Goal: Communication & Community: Answer question/provide support

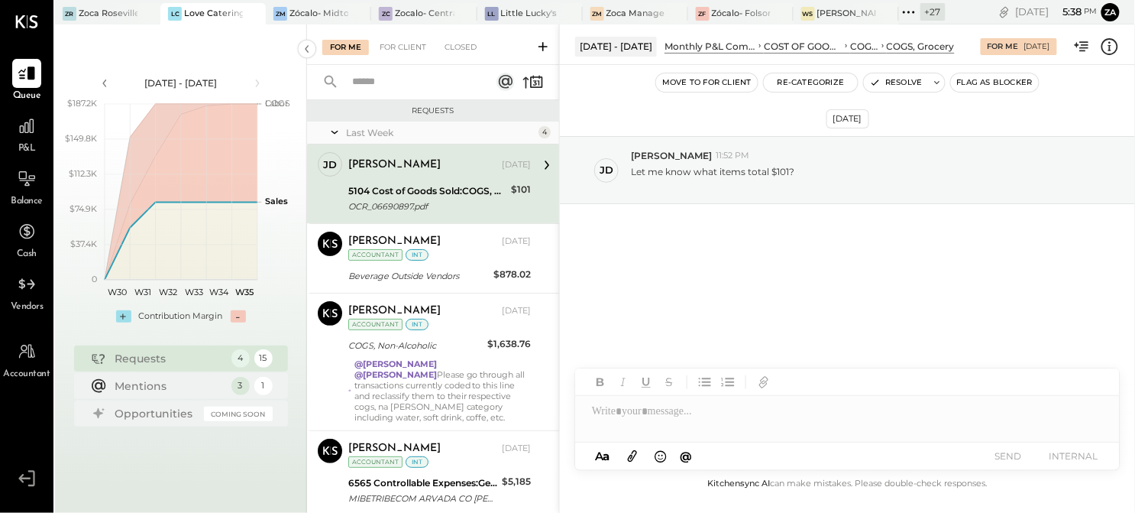
click at [768, 283] on div "[DATE] [PERSON_NAME] 11:52 PM Let me know what items total $101?" at bounding box center [847, 210] width 575 height 215
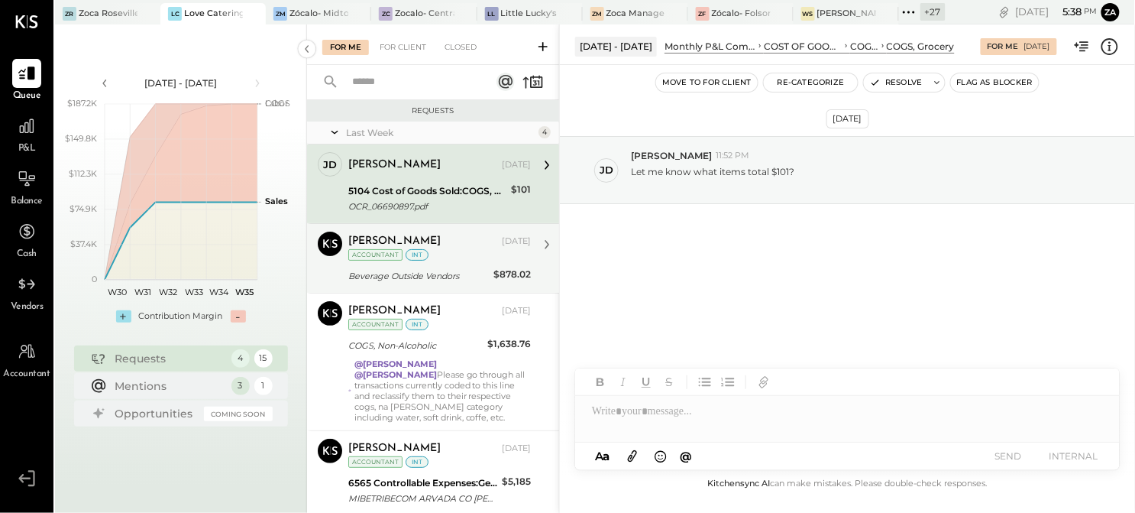
click at [461, 255] on div "[PERSON_NAME] [DATE] Accountant int" at bounding box center [439, 246] width 183 height 31
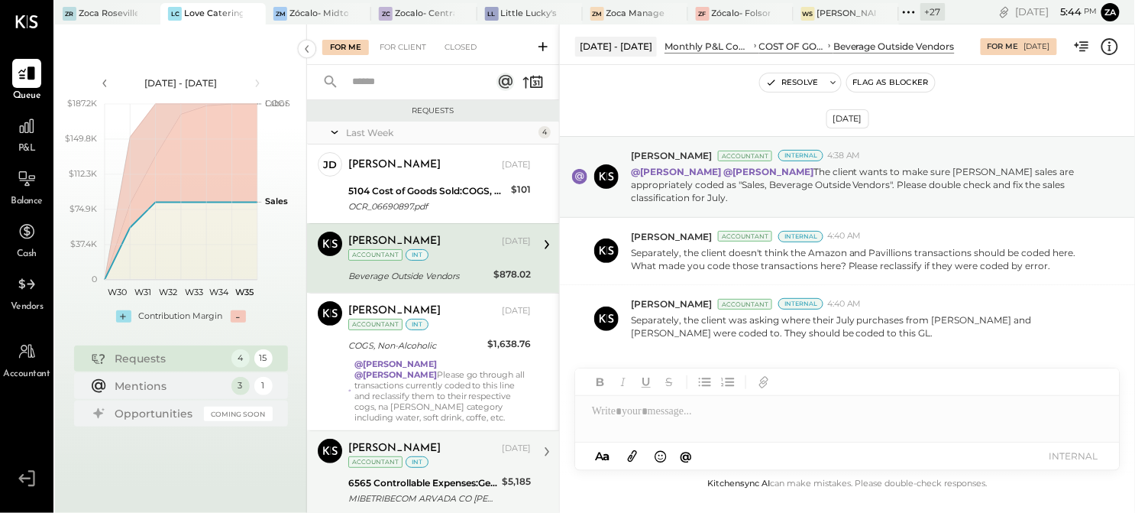
click at [385, 486] on div "6565 Controllable Expenses:General & Administrative Expenses:Professional Educa…" at bounding box center [422, 482] width 149 height 15
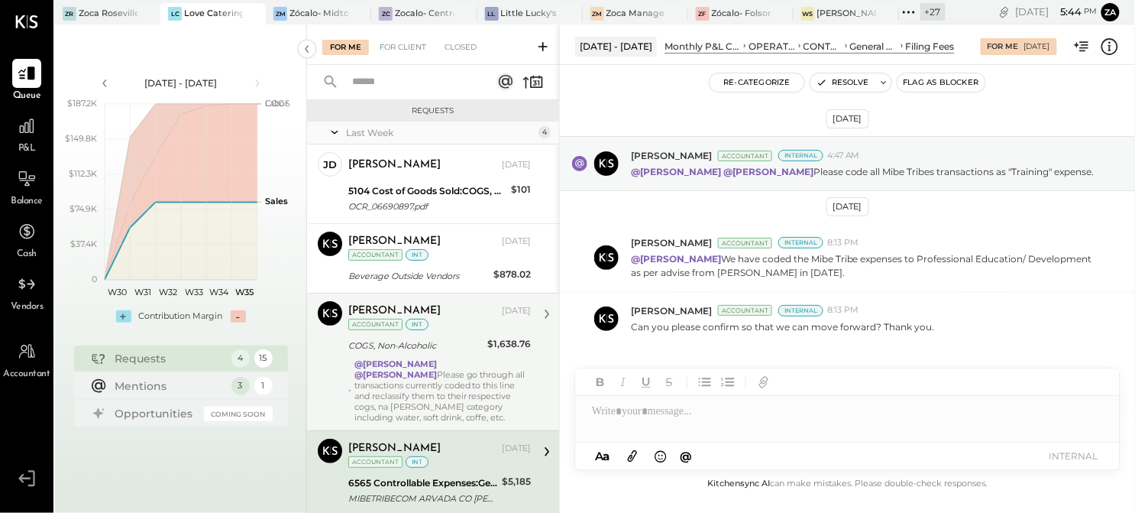
click at [458, 374] on div "@[PERSON_NAME] @[PERSON_NAME] Please go through all transactions currently code…" at bounding box center [442, 390] width 176 height 64
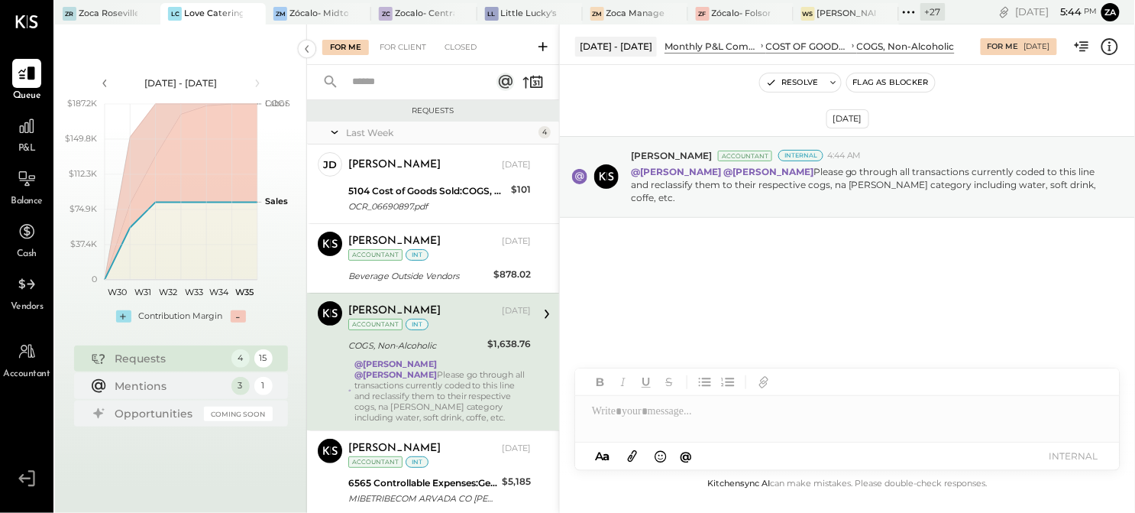
click at [976, 303] on div "[DATE] [PERSON_NAME] Accountant Internal 4:44 AM @[PERSON_NAME] @[PERSON_NAME] …" at bounding box center [847, 217] width 575 height 229
click at [637, 278] on div "[DATE] [PERSON_NAME] Accountant Internal 4:44 AM @[PERSON_NAME] @[PERSON_NAME] …" at bounding box center [847, 217] width 575 height 229
click at [886, 273] on div "[DATE] [PERSON_NAME] Accountant Internal 4:44 AM @[PERSON_NAME] @[PERSON_NAME] …" at bounding box center [847, 217] width 575 height 229
click at [736, 325] on div "[DATE] [PERSON_NAME] Accountant Internal 4:44 AM @[PERSON_NAME] @[PERSON_NAME] …" at bounding box center [847, 269] width 575 height 409
click at [780, 288] on div "[DATE] [PERSON_NAME] Accountant Internal 4:44 AM @[PERSON_NAME] @[PERSON_NAME] …" at bounding box center [847, 217] width 575 height 229
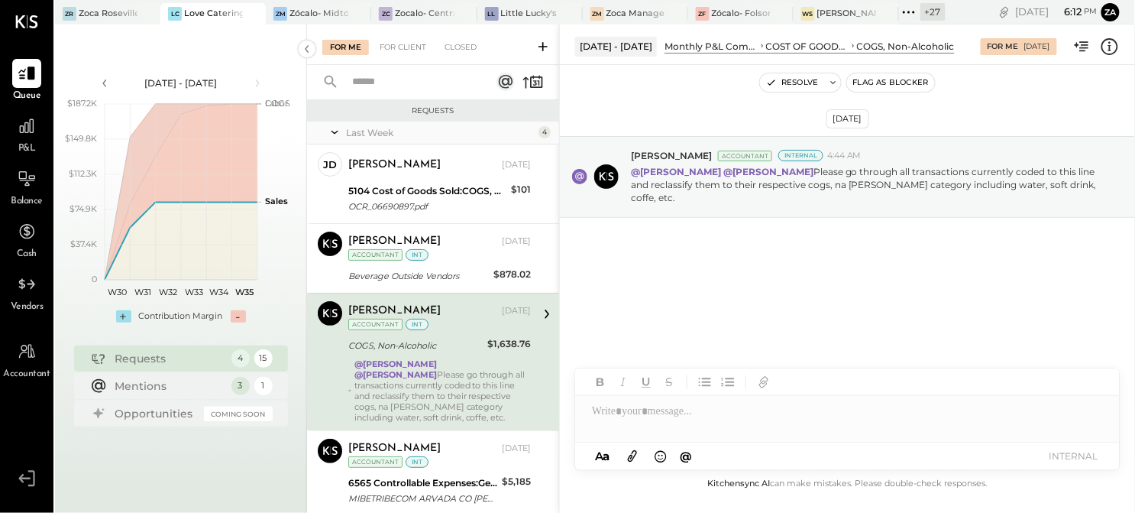
click at [729, 268] on div "[DATE] [PERSON_NAME] Accountant Internal 4:44 AM @[PERSON_NAME] @[PERSON_NAME] …" at bounding box center [847, 217] width 575 height 229
click at [948, 270] on div "[DATE] [PERSON_NAME] Accountant Internal 4:44 AM @[PERSON_NAME] @[PERSON_NAME] …" at bounding box center [847, 217] width 575 height 229
drag, startPoint x: 948, startPoint y: 270, endPoint x: 817, endPoint y: 268, distance: 130.7
click at [818, 268] on div "[DATE] [PERSON_NAME] Accountant Internal 4:44 AM @[PERSON_NAME] @[PERSON_NAME] …" at bounding box center [847, 217] width 575 height 229
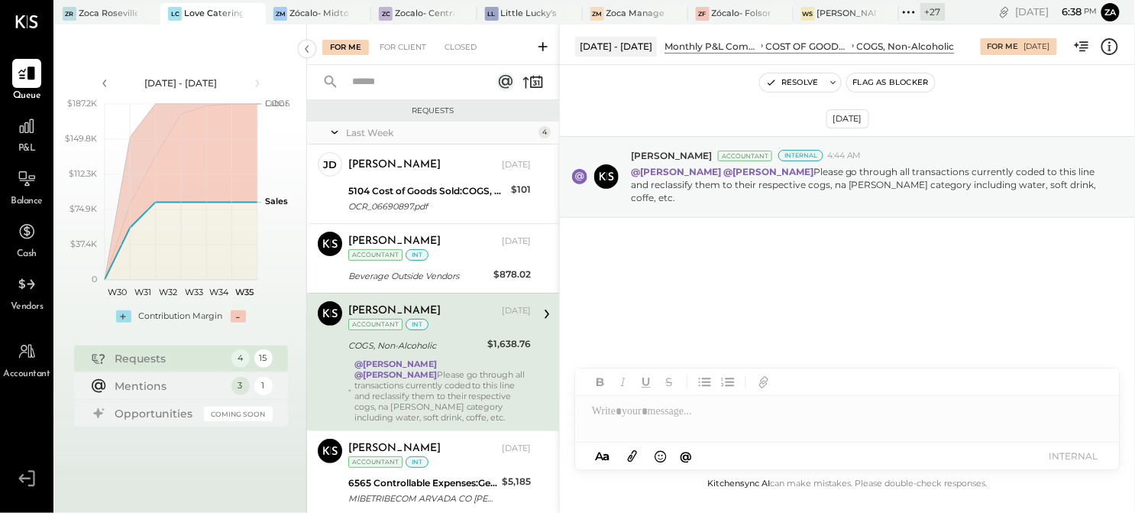
drag, startPoint x: 690, startPoint y: 225, endPoint x: 697, endPoint y: 218, distance: 9.2
click at [691, 225] on div "[DATE] [PERSON_NAME] Accountant Internal 4:44 AM @[PERSON_NAME] @[PERSON_NAME] …" at bounding box center [847, 217] width 575 height 229
click at [768, 295] on div "[DATE] [PERSON_NAME] Accountant Internal 4:44 AM @[PERSON_NAME] @[PERSON_NAME] …" at bounding box center [847, 217] width 575 height 229
click at [668, 421] on div at bounding box center [847, 411] width 545 height 31
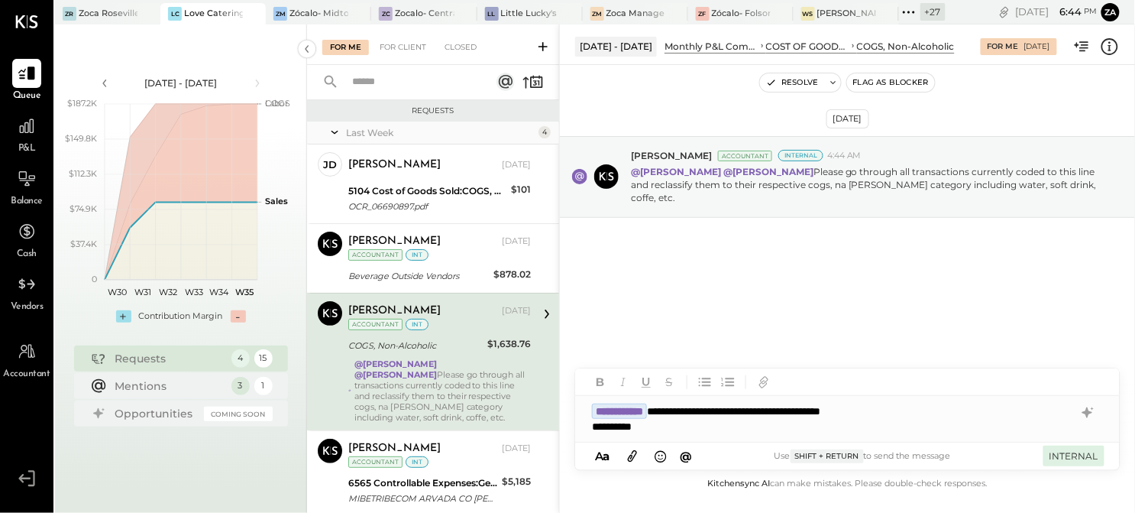
click at [1071, 461] on button "INTERNAL" at bounding box center [1074, 455] width 61 height 21
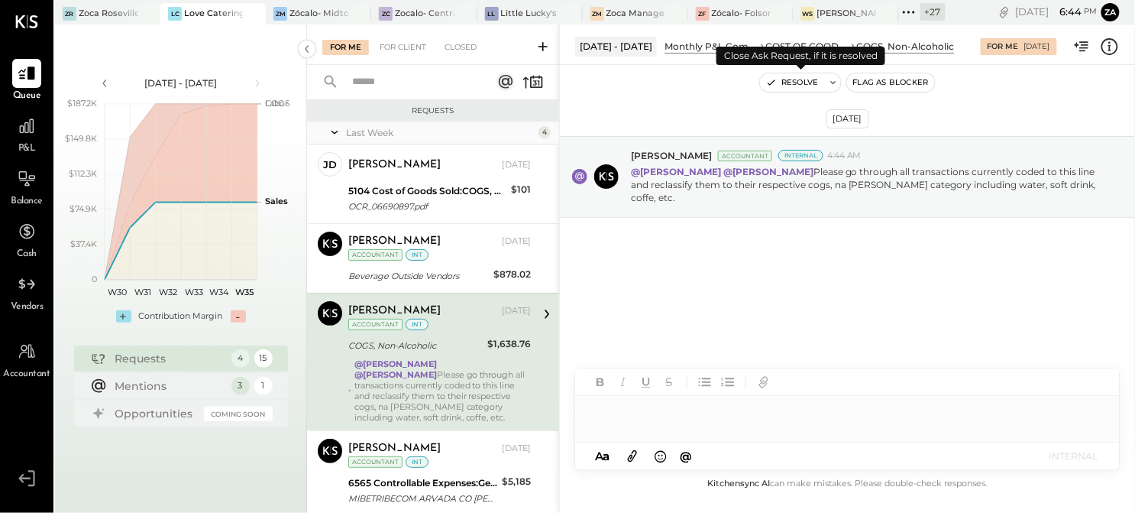
click at [811, 83] on button "Resolve" at bounding box center [792, 82] width 64 height 18
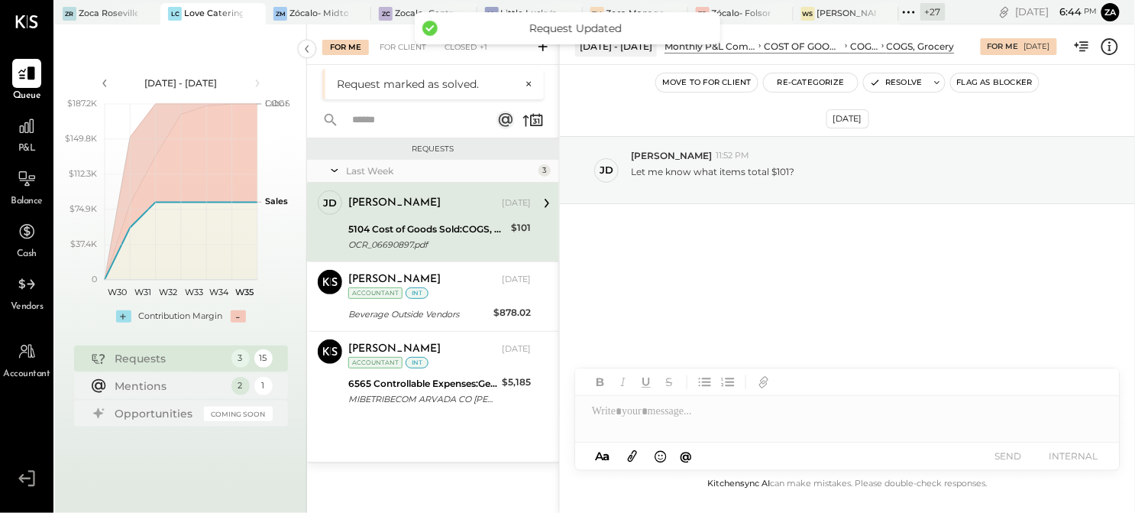
click at [422, 231] on div "5104 Cost of Goods Sold:COGS, Grocery" at bounding box center [427, 229] width 158 height 15
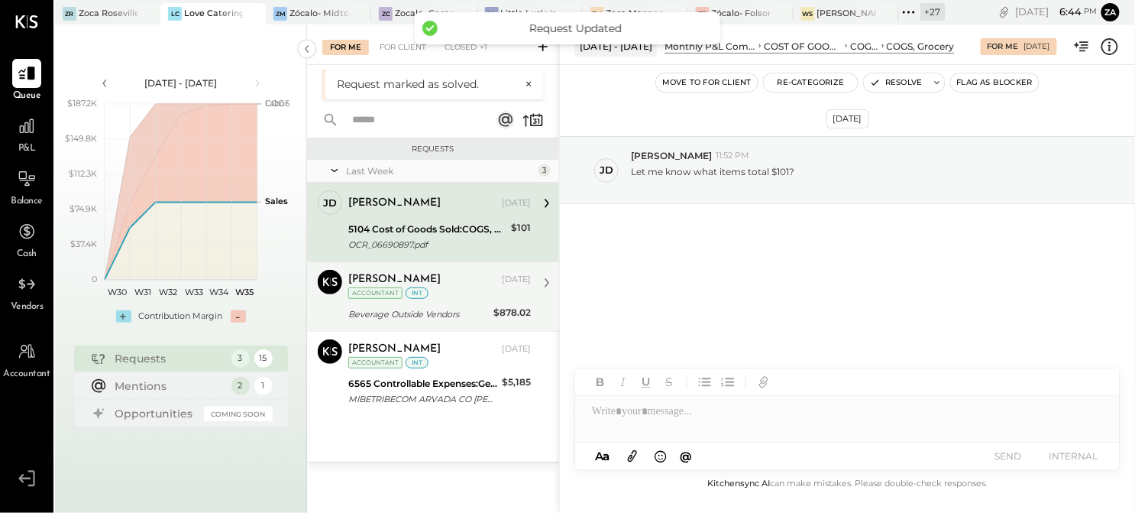
click at [423, 316] on div "Beverage Outside Vendors" at bounding box center [418, 313] width 141 height 15
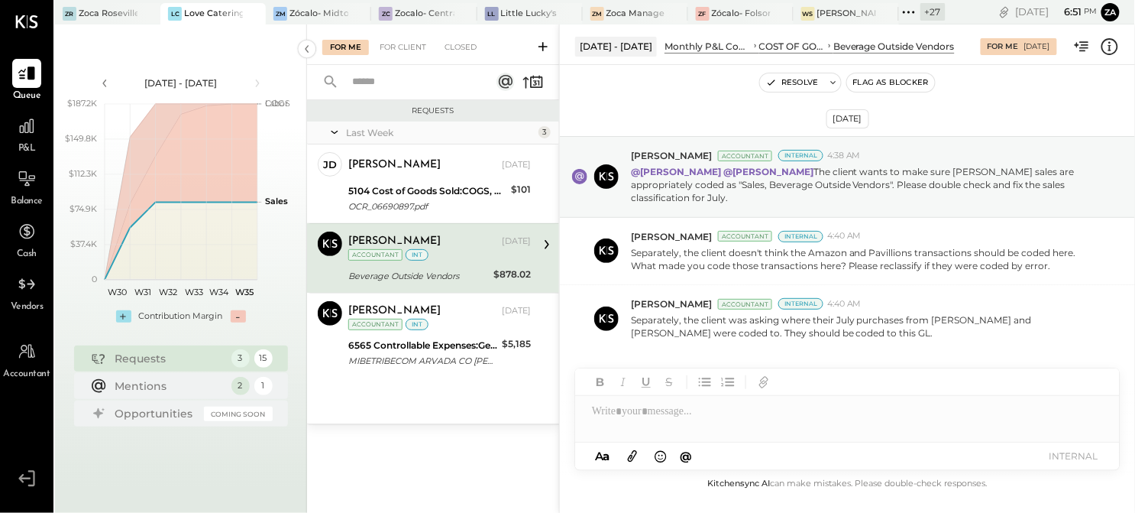
click at [900, 373] on div at bounding box center [847, 382] width 545 height 28
click at [830, 368] on div "[DATE] - [DATE] Monthly P&L Comparison COST OF GOODS SOLD (COGS) COGS, Beer Bev…" at bounding box center [847, 268] width 576 height 488
click at [895, 265] on p "Separately, the client doesn't think the Amazon and Pavillions transactions sho…" at bounding box center [865, 259] width 468 height 26
click at [911, 257] on p "Separately, the client doesn't think the Amazon and Pavillions transactions sho…" at bounding box center [865, 259] width 468 height 26
click at [1012, 75] on div "Resolve Flag as Blocker" at bounding box center [847, 83] width 575 height 20
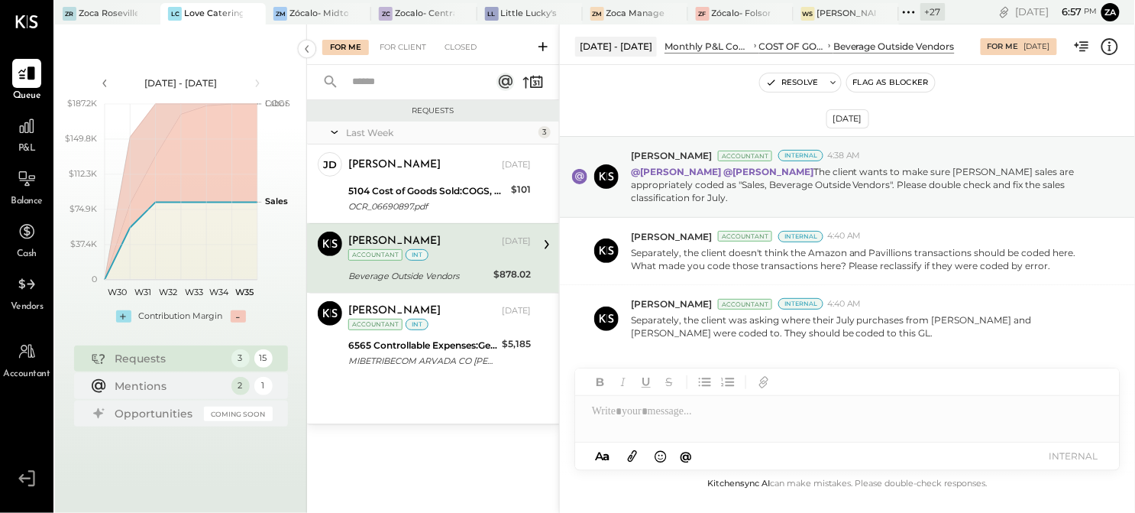
click at [987, 113] on div "[DATE] [PERSON_NAME] Accountant Internal 4:38 AM @[PERSON_NAME] @[PERSON_NAME] …" at bounding box center [847, 284] width 575 height 363
click at [653, 416] on div at bounding box center [847, 419] width 545 height 46
click at [597, 406] on div at bounding box center [847, 419] width 545 height 46
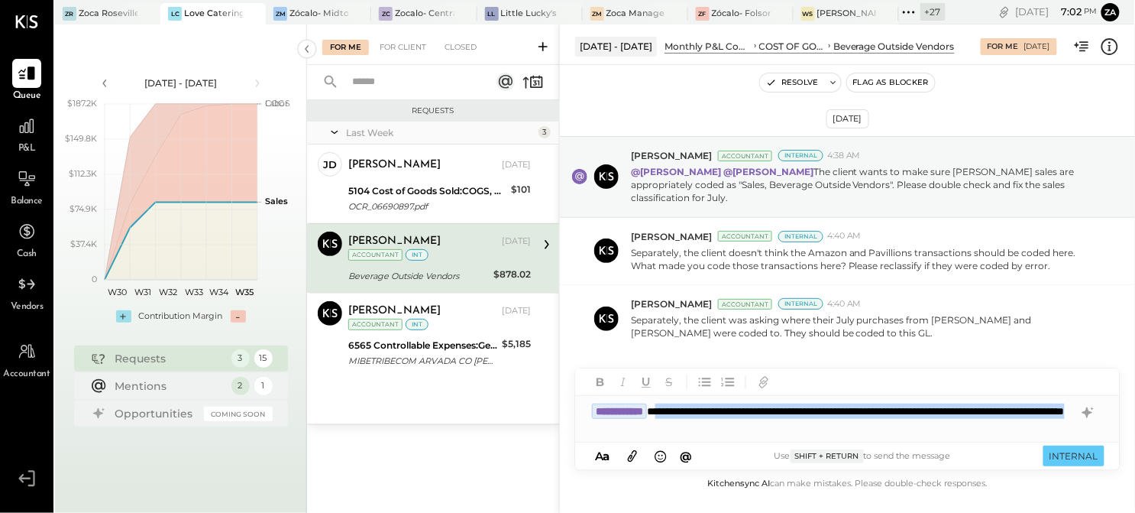
drag, startPoint x: 788, startPoint y: 426, endPoint x: 689, endPoint y: 413, distance: 99.3
click at [689, 413] on div "**********" at bounding box center [847, 419] width 545 height 46
click at [798, 424] on div "**********" at bounding box center [847, 419] width 545 height 46
drag, startPoint x: 1065, startPoint y: 431, endPoint x: 683, endPoint y: 406, distance: 382.8
click at [683, 406] on div "**********" at bounding box center [847, 419] width 545 height 46
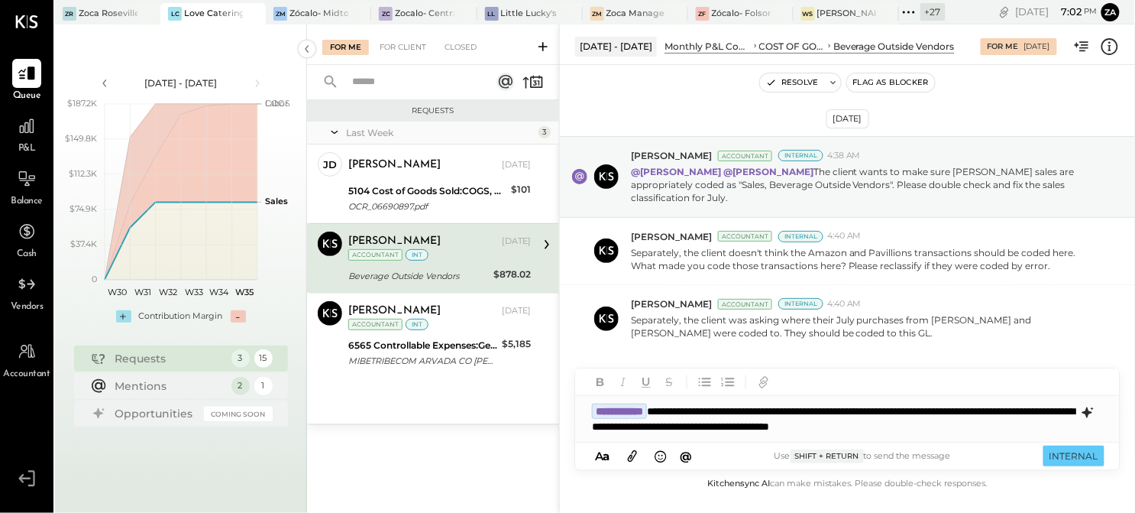
click at [1092, 410] on icon at bounding box center [1088, 412] width 18 height 18
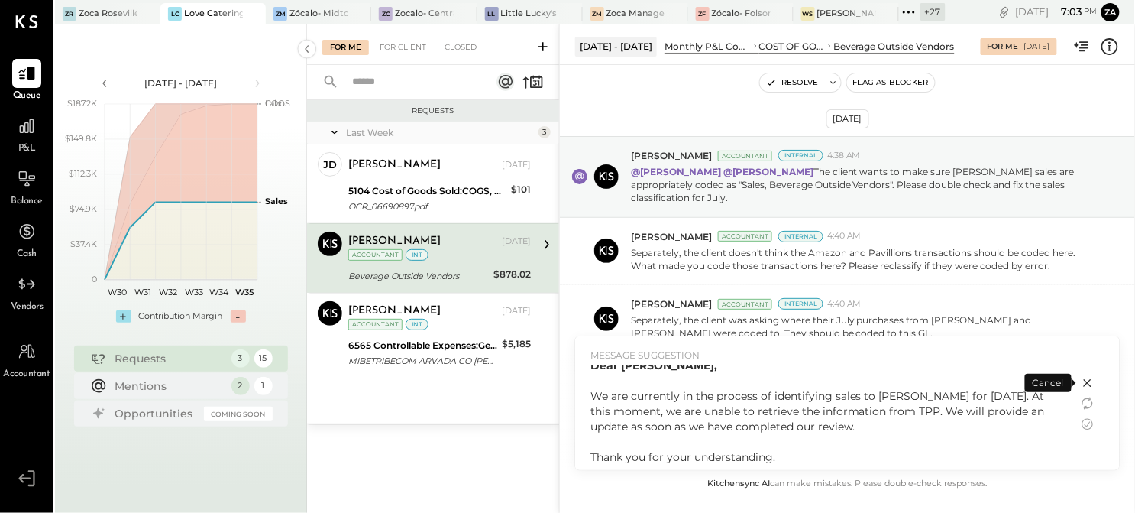
scroll to position [10, 0]
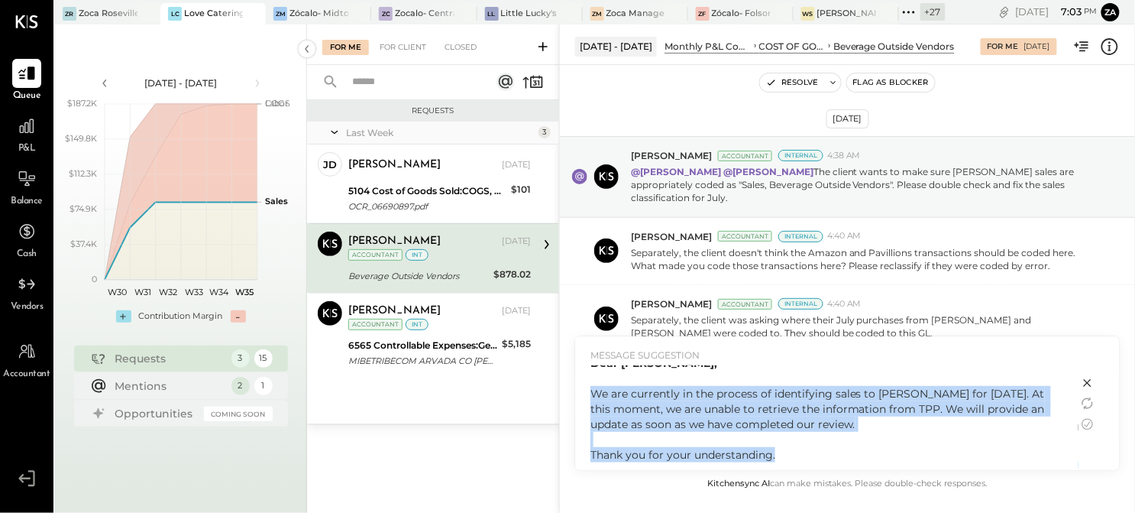
drag, startPoint x: 795, startPoint y: 452, endPoint x: 585, endPoint y: 396, distance: 217.6
click at [585, 396] on div "MESSAGE SUGGESTION Dear [PERSON_NAME], We are currently in the process of ident…" at bounding box center [826, 403] width 503 height 134
copy div "We are currently in the process of identifying sales to [PERSON_NAME] for [DATE…"
click at [800, 447] on div "Dear [PERSON_NAME], We are currently in the process of identifying sales to [PE…" at bounding box center [827, 408] width 473 height 107
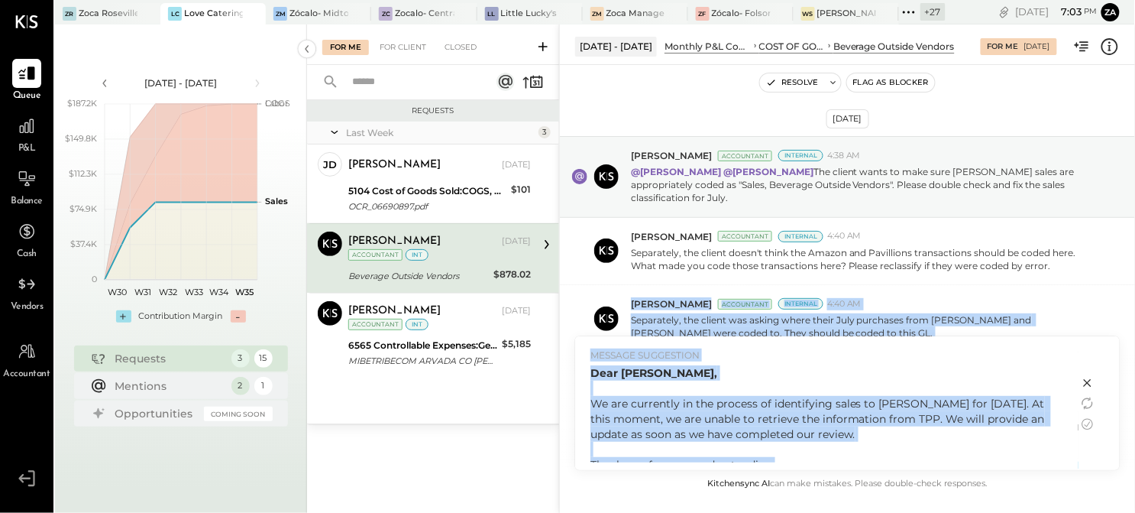
drag, startPoint x: 795, startPoint y: 451, endPoint x: 562, endPoint y: 371, distance: 246.4
click at [562, 371] on div "[DATE] - [DATE] Monthly P&L Comparison COST OF GOODS SOLD (COGS) COGS, Beer Bev…" at bounding box center [847, 268] width 576 height 488
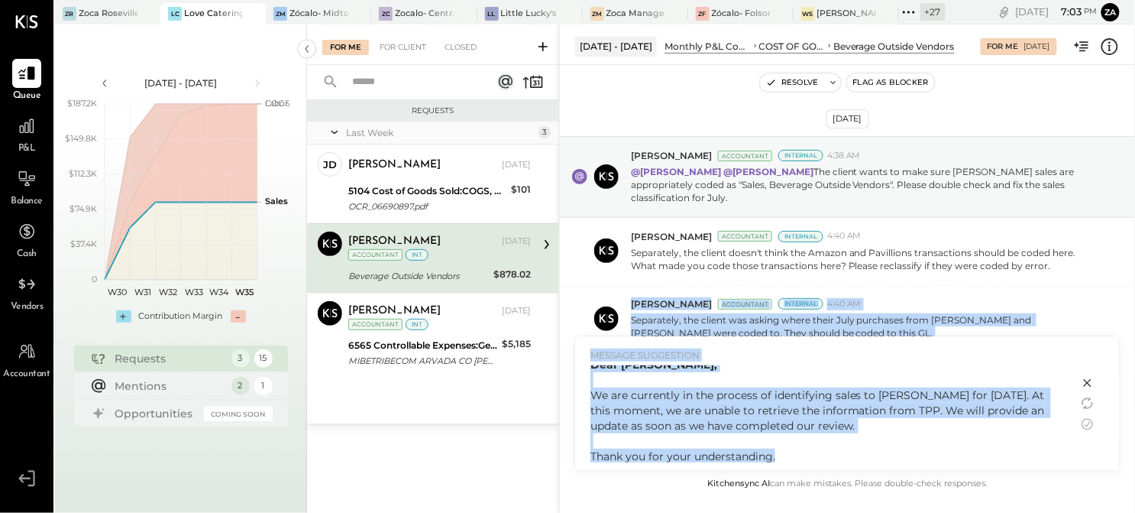
scroll to position [10, 0]
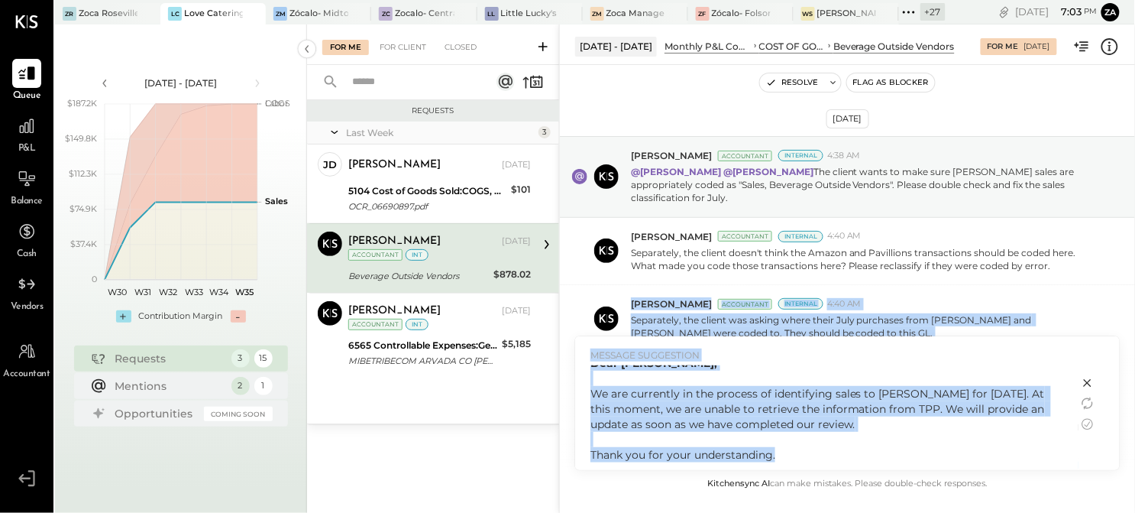
click at [797, 437] on div "Dear [PERSON_NAME], We are currently in the process of identifying sales to [PE…" at bounding box center [827, 408] width 473 height 107
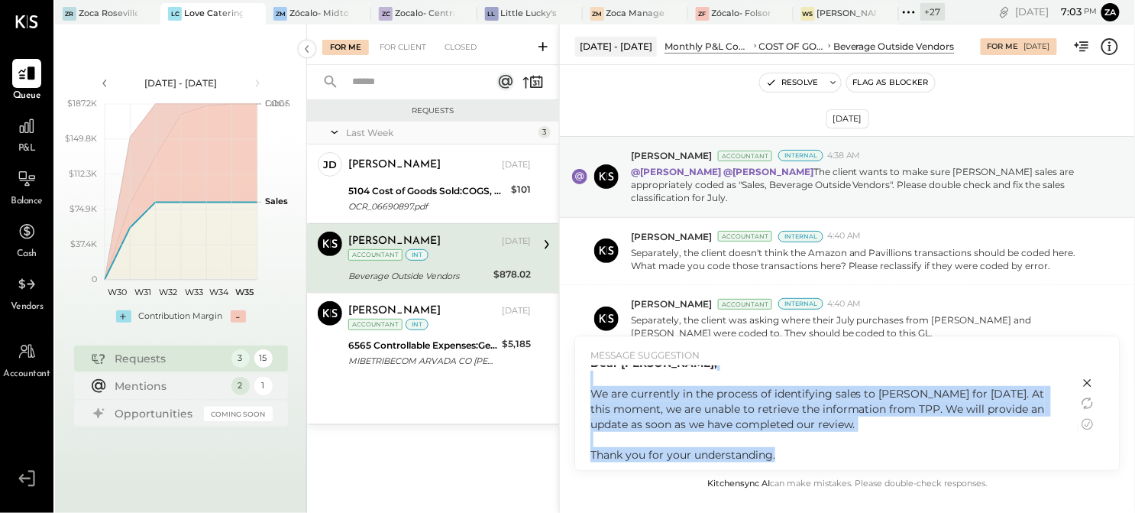
scroll to position [0, 0]
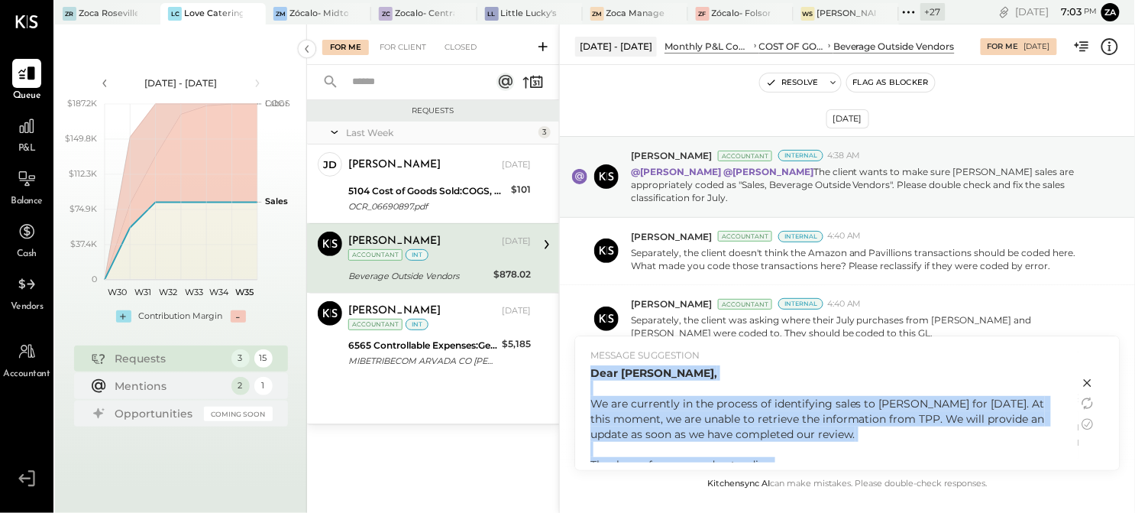
drag, startPoint x: 801, startPoint y: 452, endPoint x: 581, endPoint y: 377, distance: 231.7
click at [581, 377] on div "MESSAGE SUGGESTION Dear [PERSON_NAME], We are currently in the process of ident…" at bounding box center [826, 403] width 503 height 134
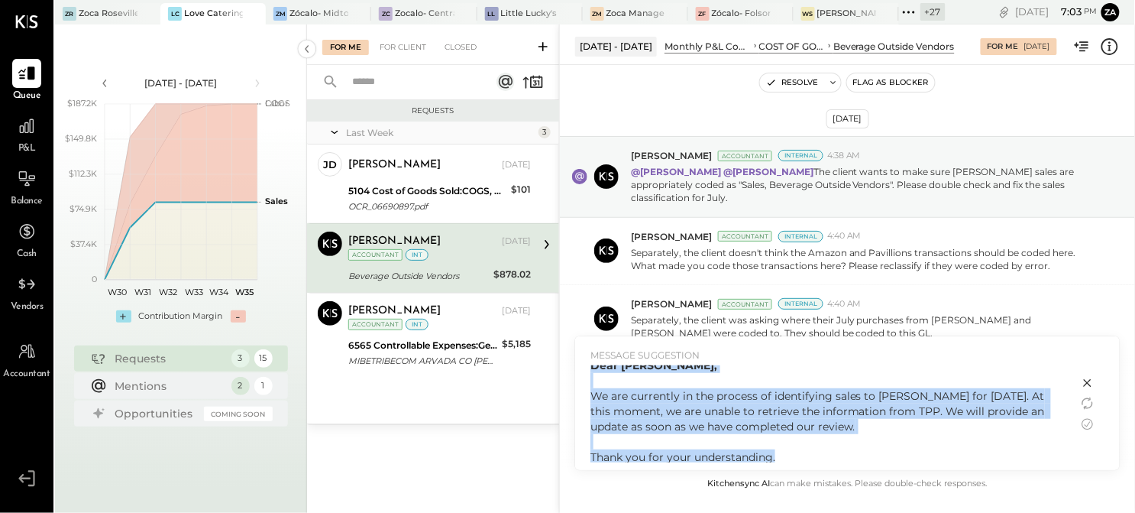
scroll to position [10, 0]
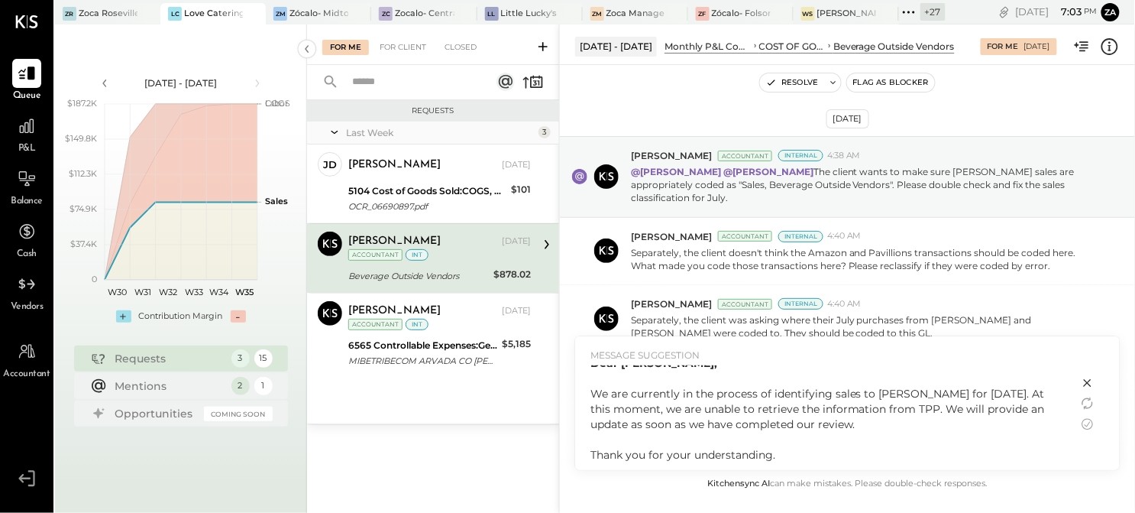
click at [1087, 380] on icon at bounding box center [1088, 383] width 18 height 18
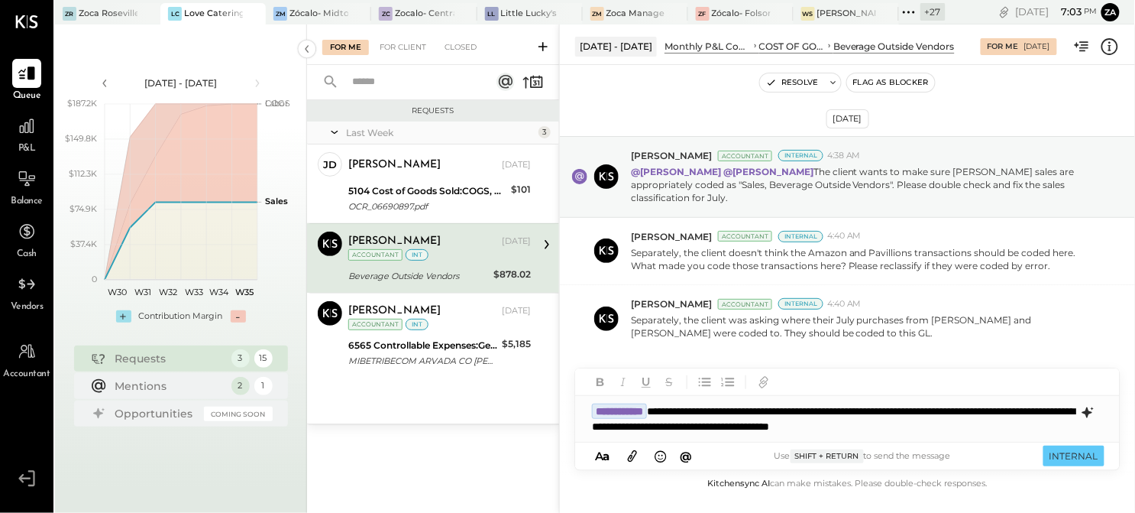
click at [752, 416] on div "**********" at bounding box center [847, 419] width 545 height 46
click at [753, 416] on div "**********" at bounding box center [847, 419] width 545 height 46
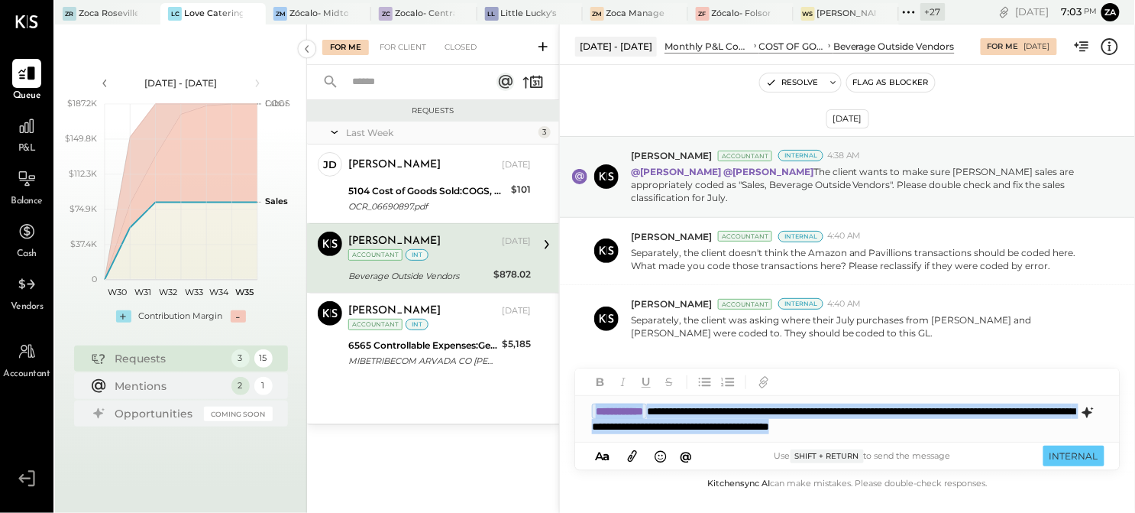
click at [753, 416] on div "**********" at bounding box center [847, 419] width 545 height 46
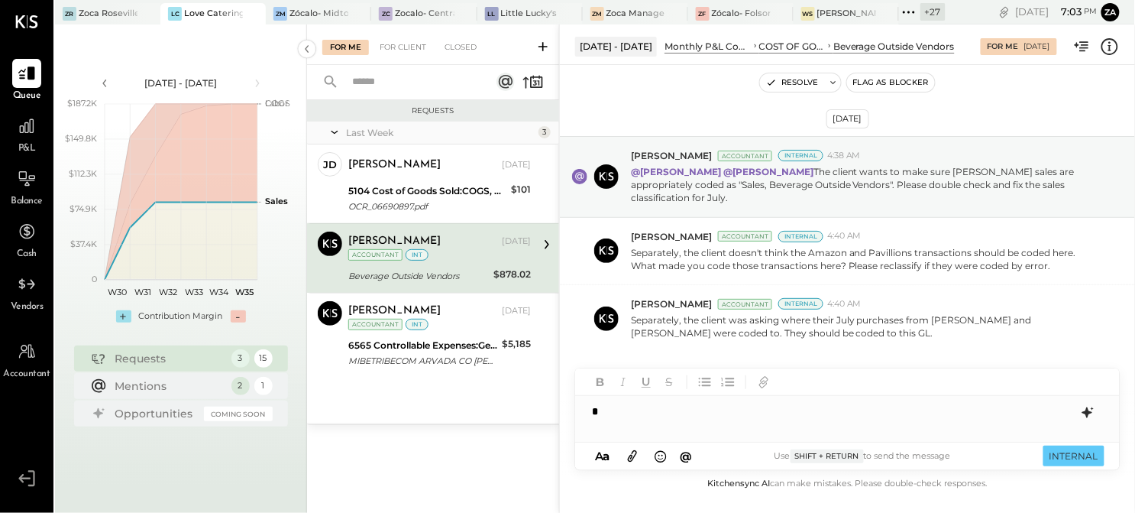
click at [659, 406] on div "*" at bounding box center [847, 411] width 545 height 31
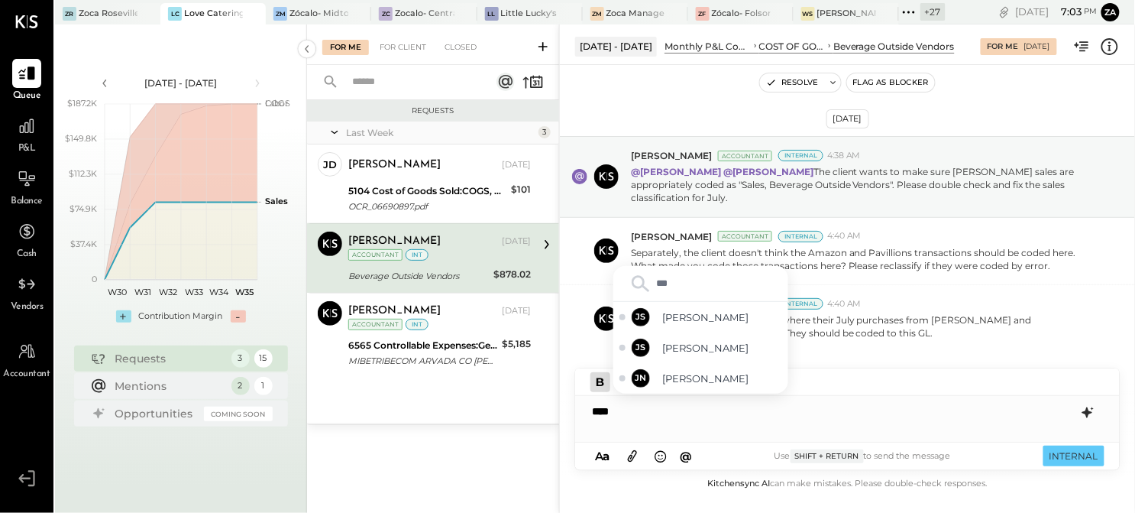
type input "****"
click at [688, 379] on span "[PERSON_NAME]" at bounding box center [722, 378] width 120 height 15
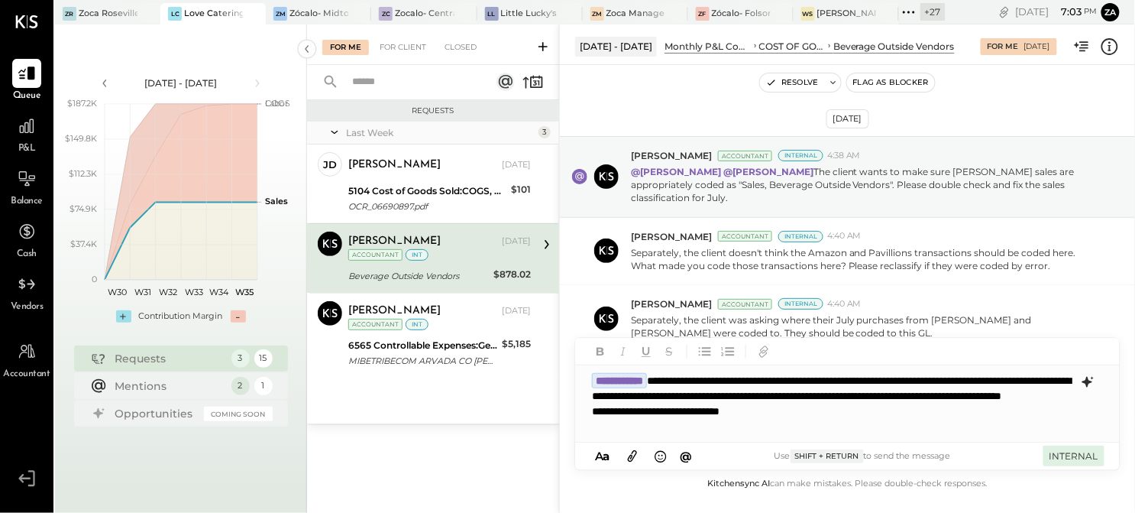
click at [1057, 452] on button "INTERNAL" at bounding box center [1074, 455] width 61 height 21
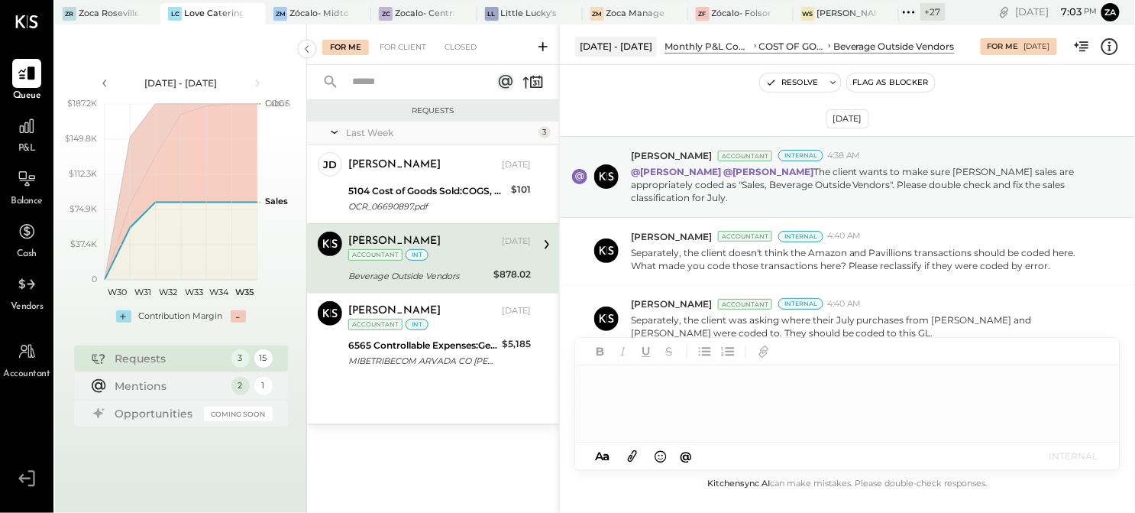
scroll to position [127, 0]
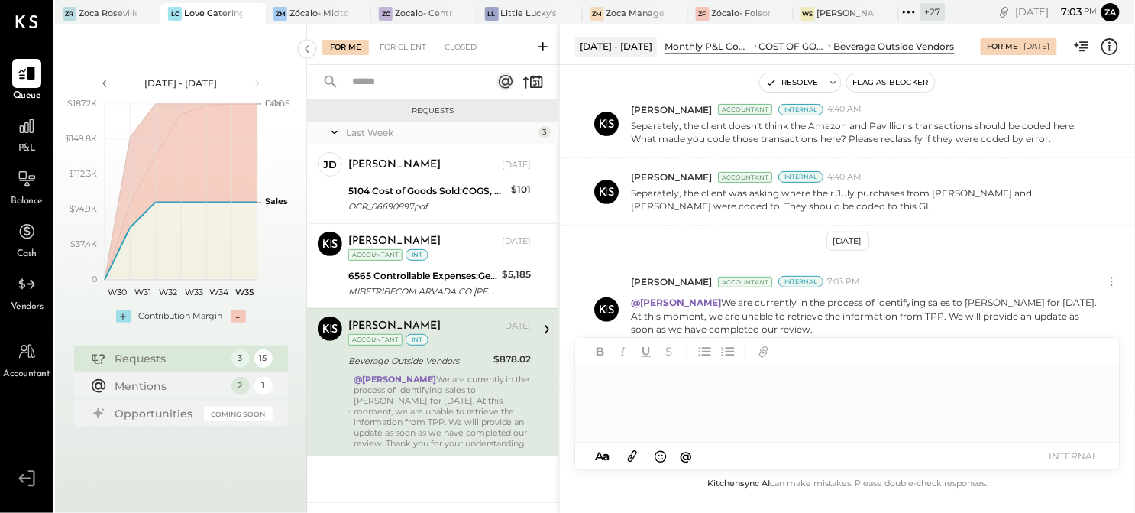
click at [646, 376] on div at bounding box center [847, 403] width 545 height 76
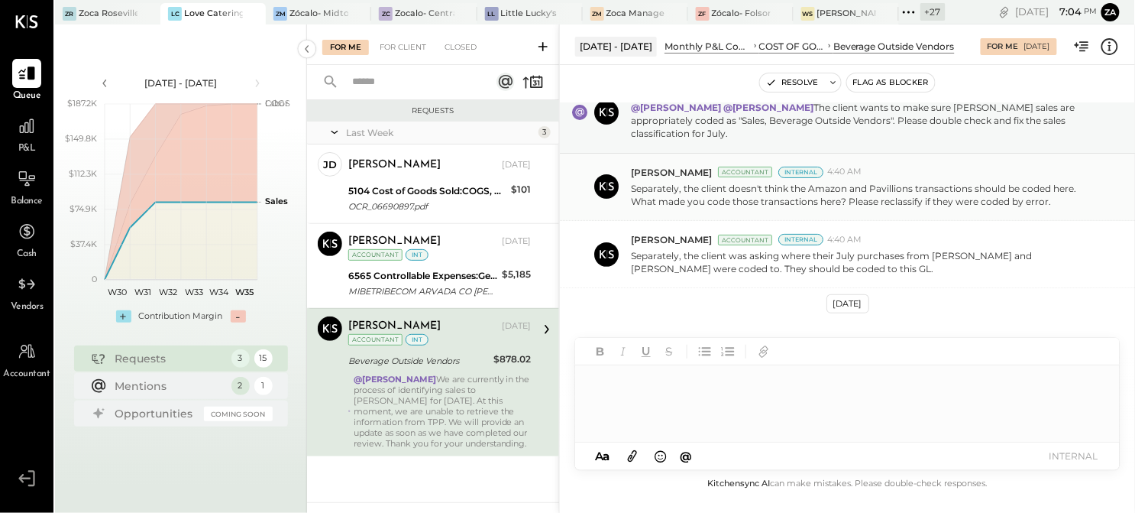
scroll to position [0, 0]
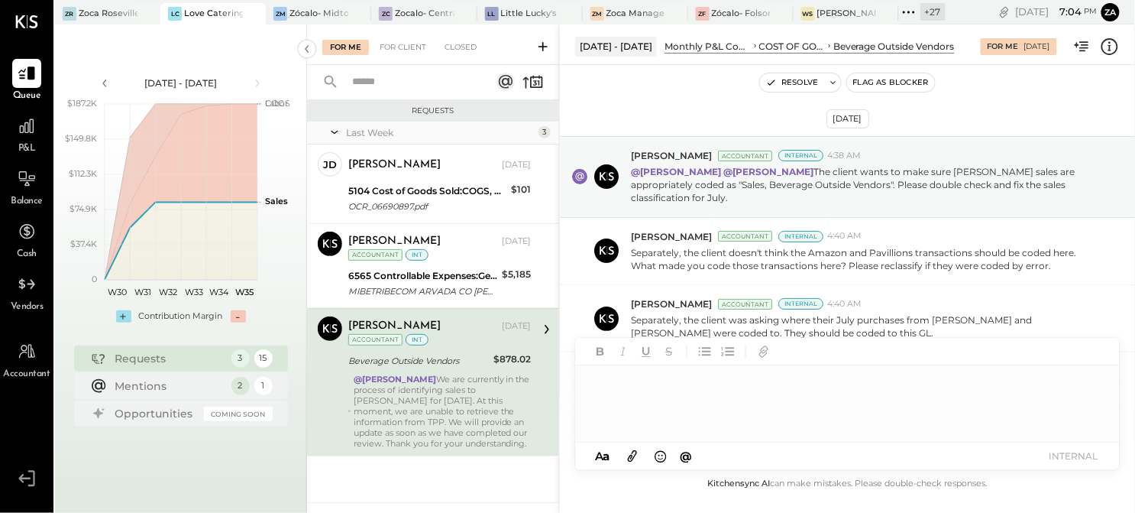
click at [615, 393] on div at bounding box center [847, 403] width 545 height 76
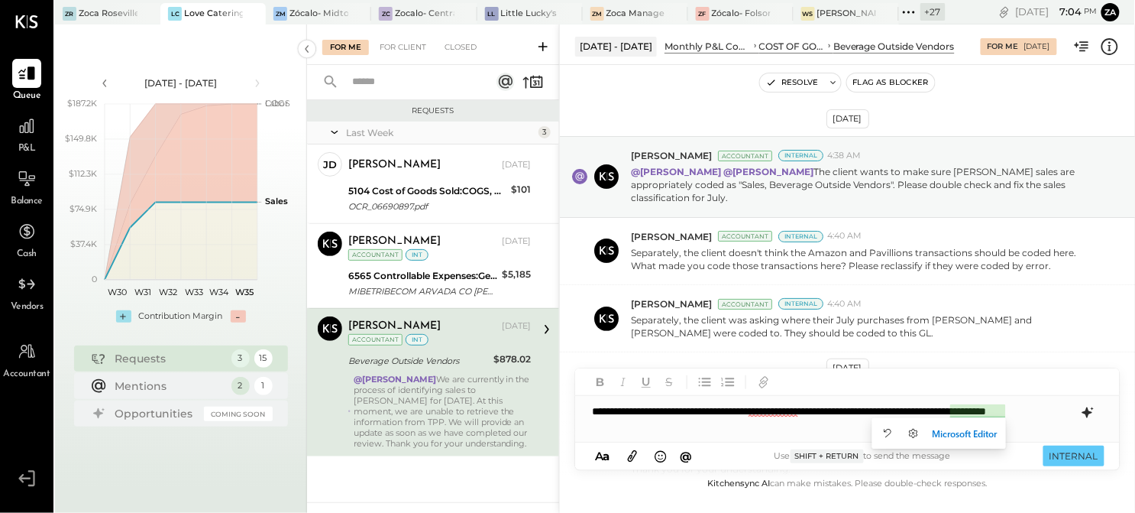
click at [946, 410] on div "**********" at bounding box center [847, 419] width 545 height 46
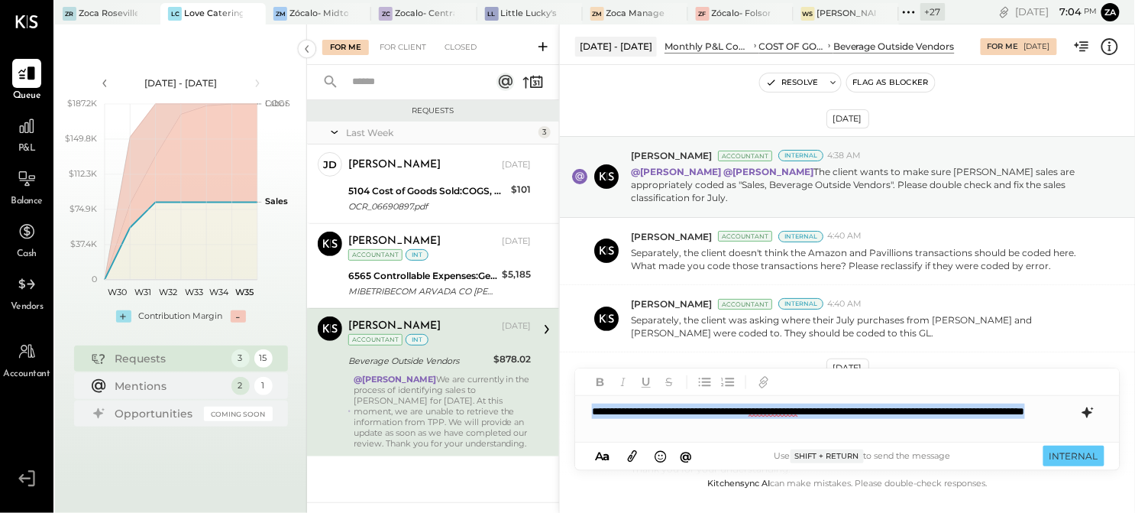
drag, startPoint x: 700, startPoint y: 429, endPoint x: 575, endPoint y: 401, distance: 127.5
click at [575, 401] on div "**********" at bounding box center [847, 419] width 545 height 46
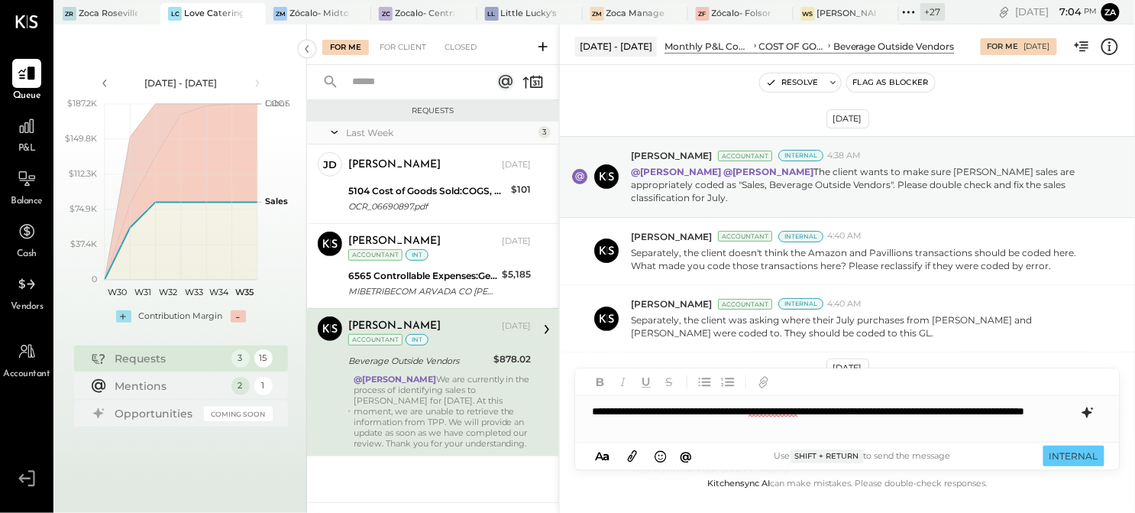
click at [1087, 414] on icon at bounding box center [1088, 412] width 10 height 11
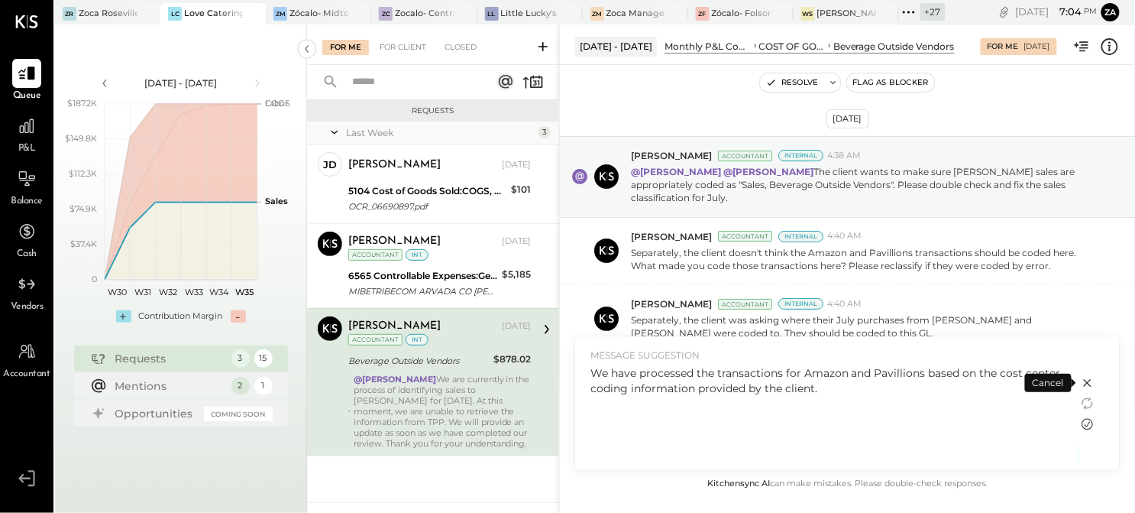
click at [1085, 421] on icon at bounding box center [1088, 424] width 11 height 11
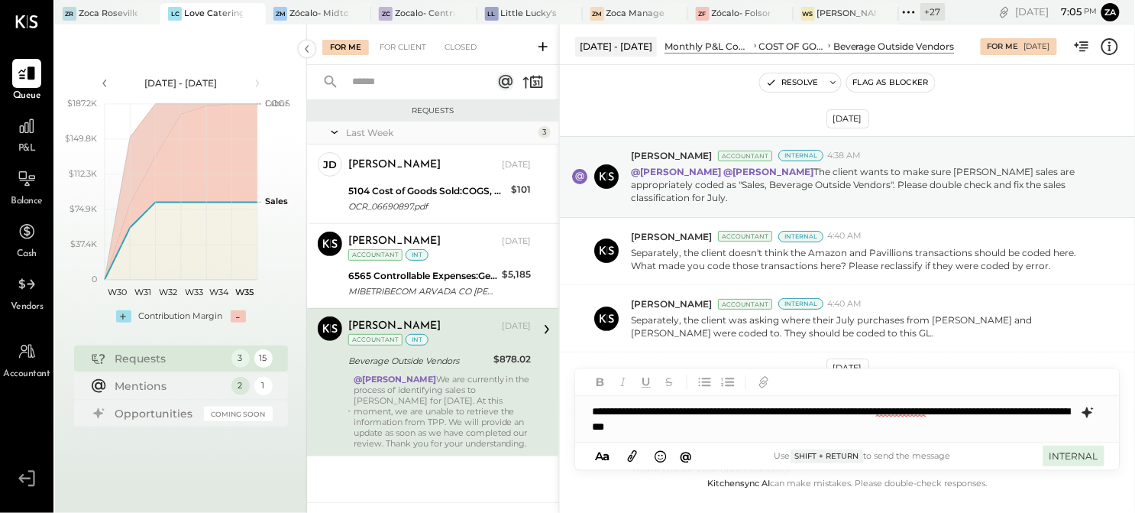
click at [1063, 455] on button "INTERNAL" at bounding box center [1074, 455] width 61 height 21
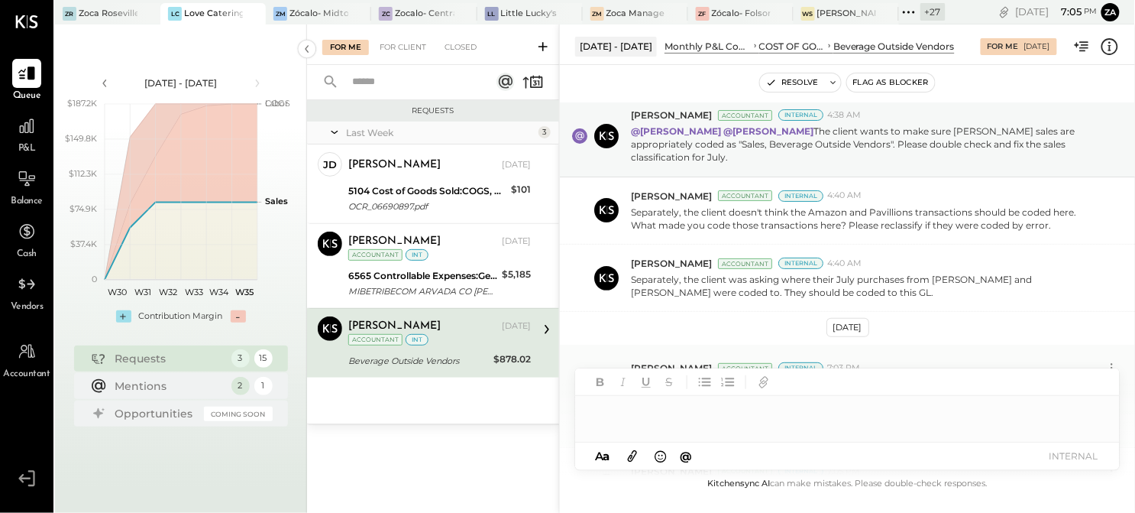
scroll to position [34, 0]
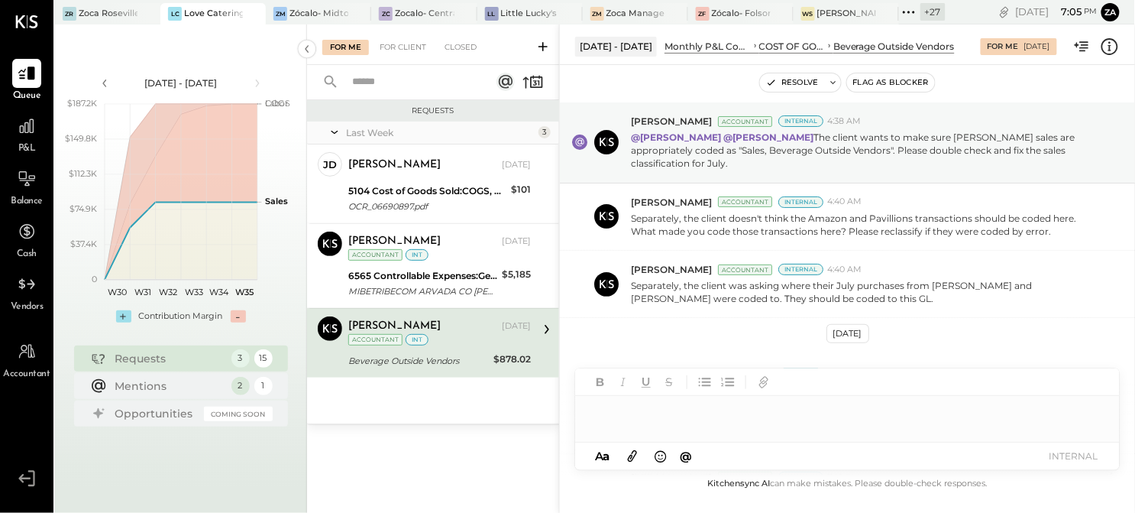
click at [609, 419] on div at bounding box center [847, 419] width 545 height 46
type input "*"
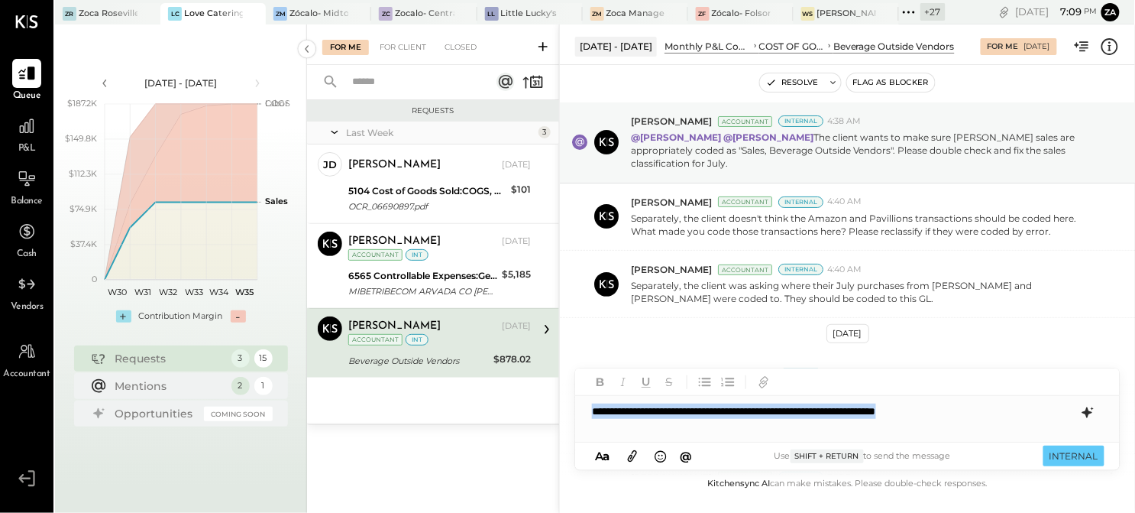
drag, startPoint x: 993, startPoint y: 411, endPoint x: 492, endPoint y: 420, distance: 501.3
click at [492, 420] on div "For Me For Client Closed Requests Last Week 3 [PERSON_NAME] Owner [PERSON_NAME]…" at bounding box center [721, 268] width 828 height 488
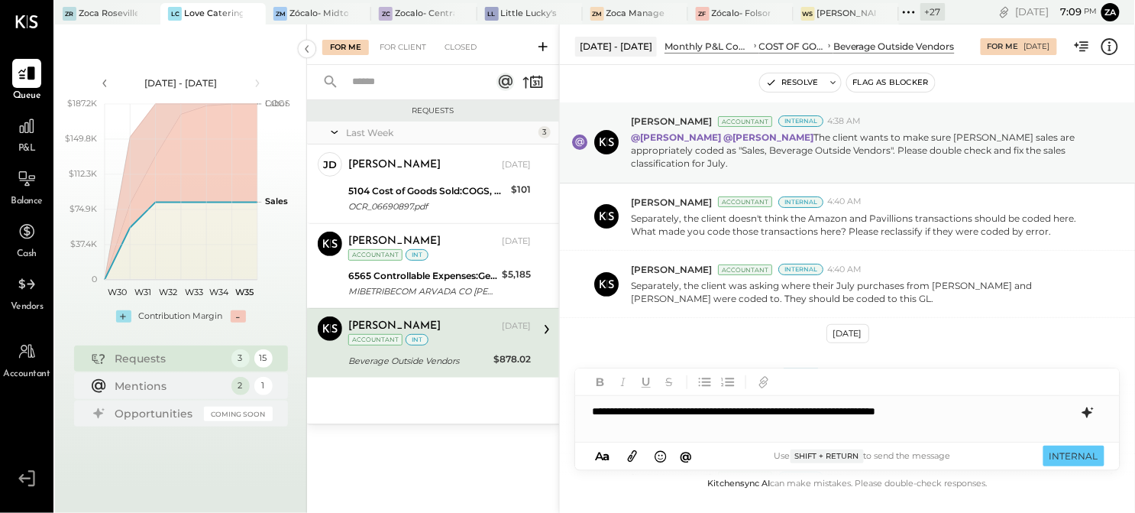
click at [1080, 411] on icon at bounding box center [1088, 412] width 18 height 18
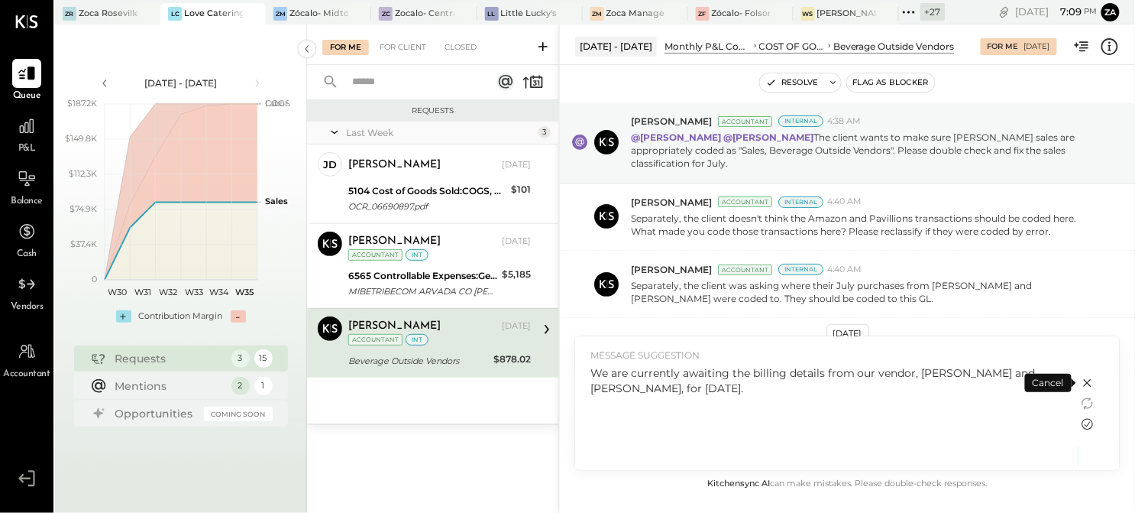
click at [1085, 424] on icon at bounding box center [1088, 424] width 18 height 18
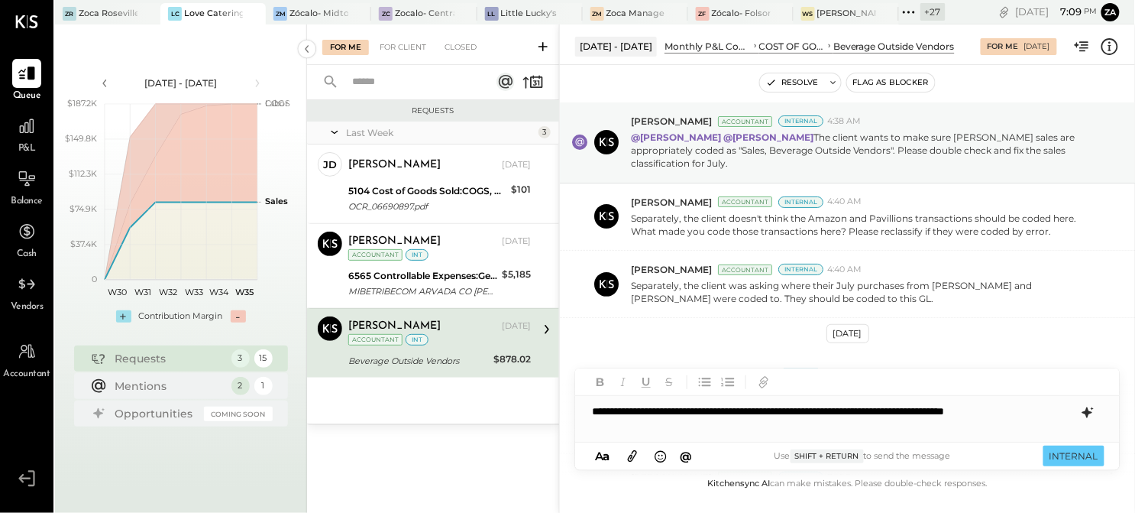
click at [869, 411] on div "**********" at bounding box center [847, 411] width 545 height 31
click at [1071, 462] on button "INTERNAL" at bounding box center [1074, 455] width 61 height 21
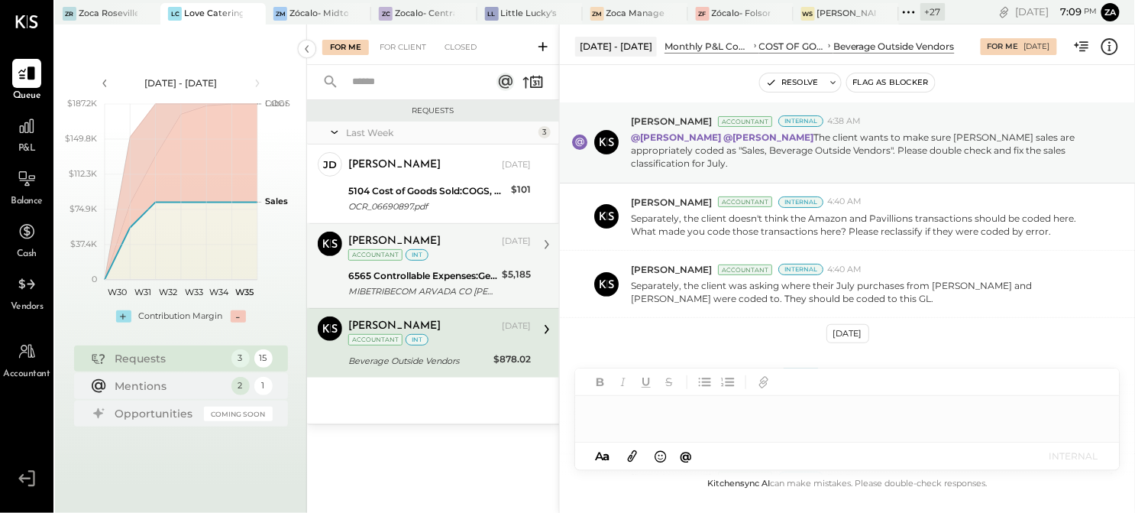
scroll to position [267, 0]
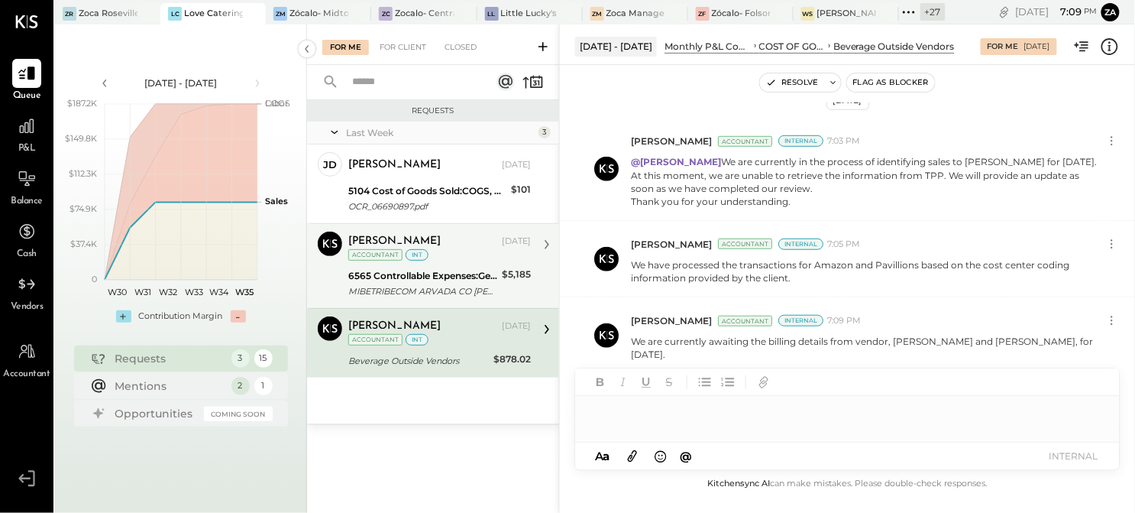
click at [459, 278] on div "6565 Controllable Expenses:General & Administrative Expenses:Professional Educa…" at bounding box center [422, 275] width 149 height 15
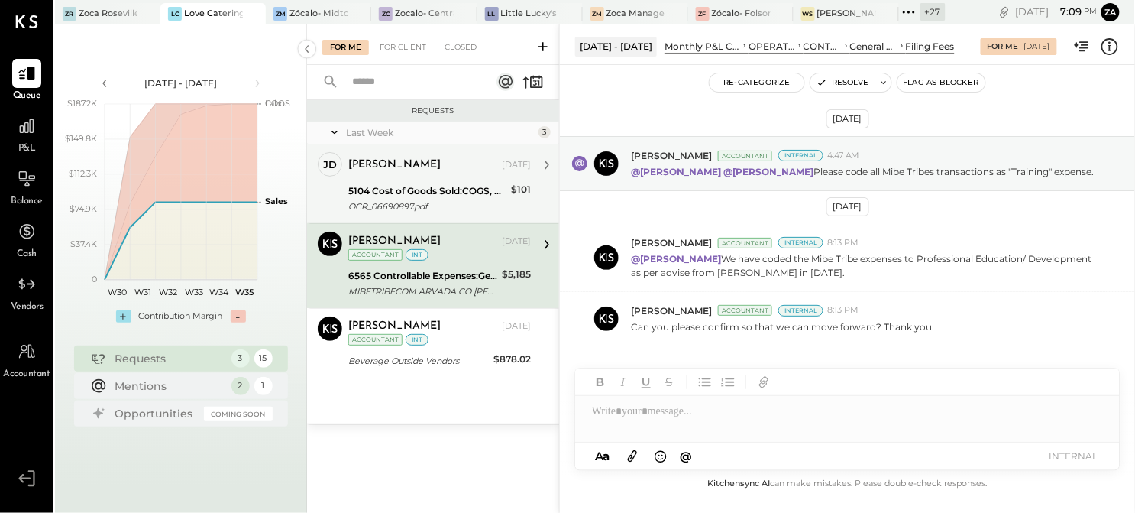
click at [403, 179] on div "[PERSON_NAME] [DATE] 5104 Cost of Goods Sold:COGS, Grocery OCR_06690897.pdf $10…" at bounding box center [439, 183] width 183 height 63
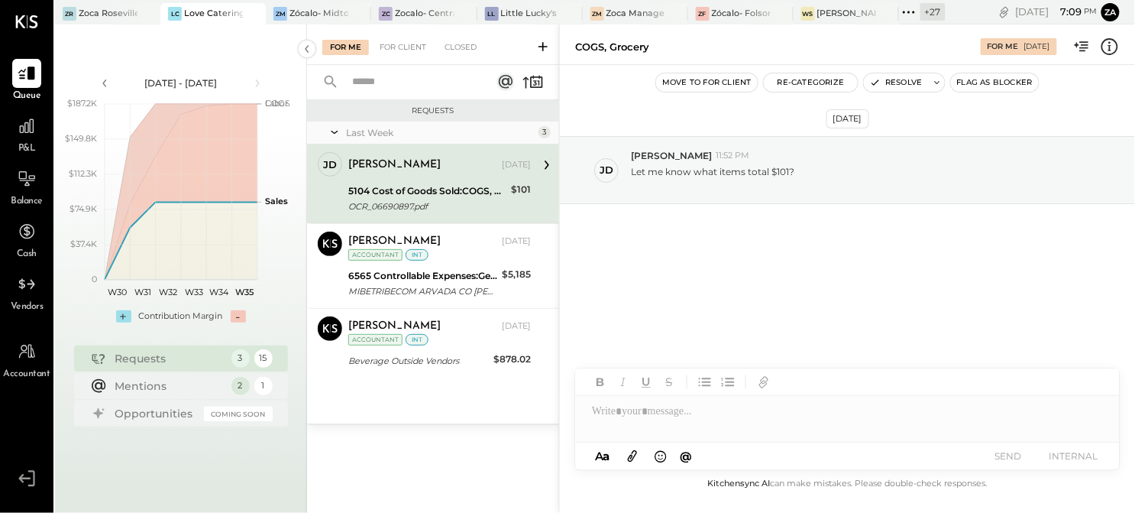
drag, startPoint x: 804, startPoint y: 274, endPoint x: 798, endPoint y: 310, distance: 37.2
click at [804, 277] on div "[DATE] [PERSON_NAME] 11:52 PM Let me know what items total $101?" at bounding box center [847, 210] width 575 height 215
click at [395, 194] on div "5104 Cost of Goods Sold:COGS, Grocery" at bounding box center [427, 190] width 158 height 15
click at [448, 188] on div "5104 Cost of Goods Sold:COGS, Grocery" at bounding box center [427, 190] width 158 height 15
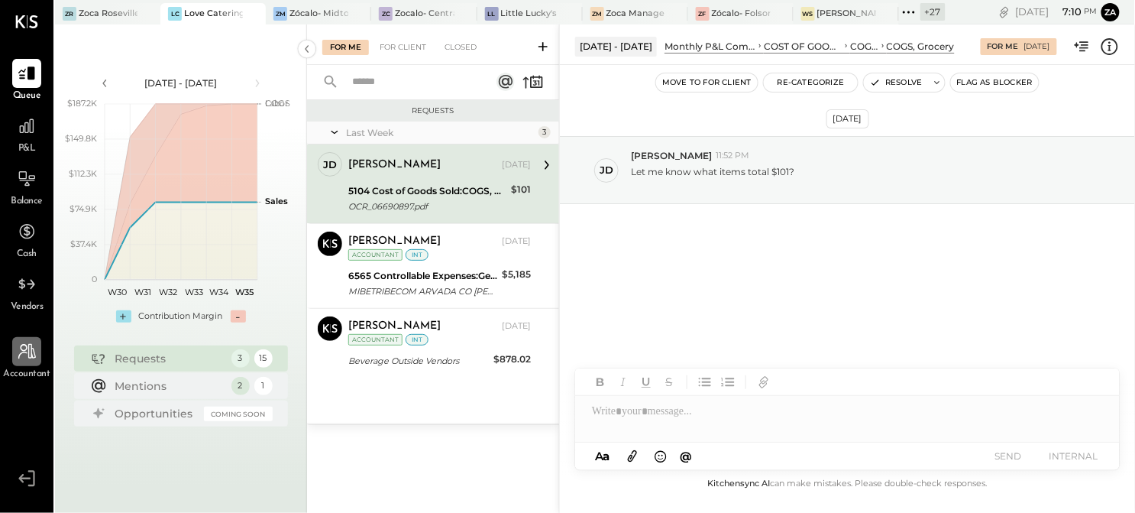
click at [37, 364] on div at bounding box center [26, 351] width 29 height 29
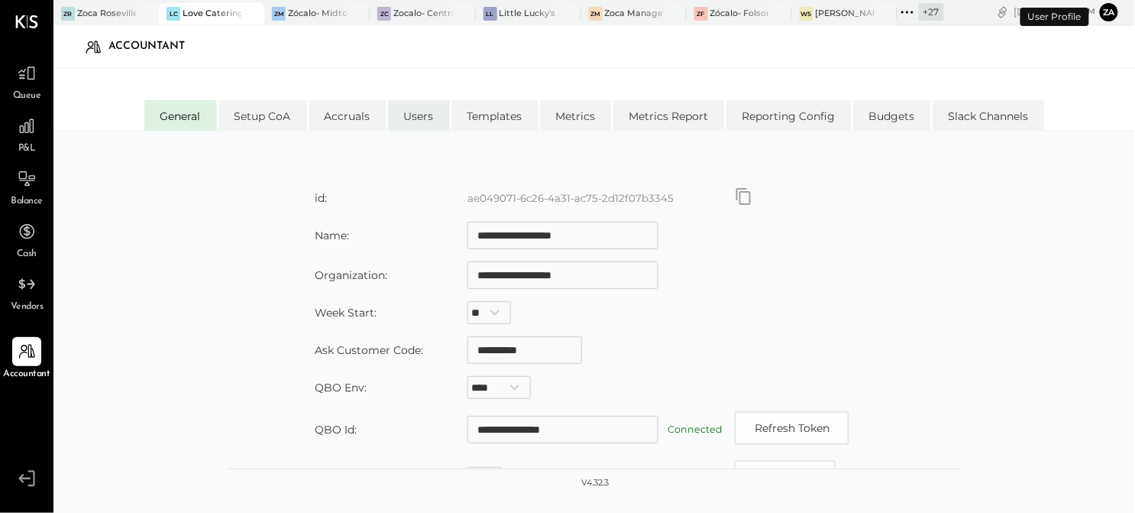
click at [422, 115] on li "Users" at bounding box center [419, 115] width 62 height 31
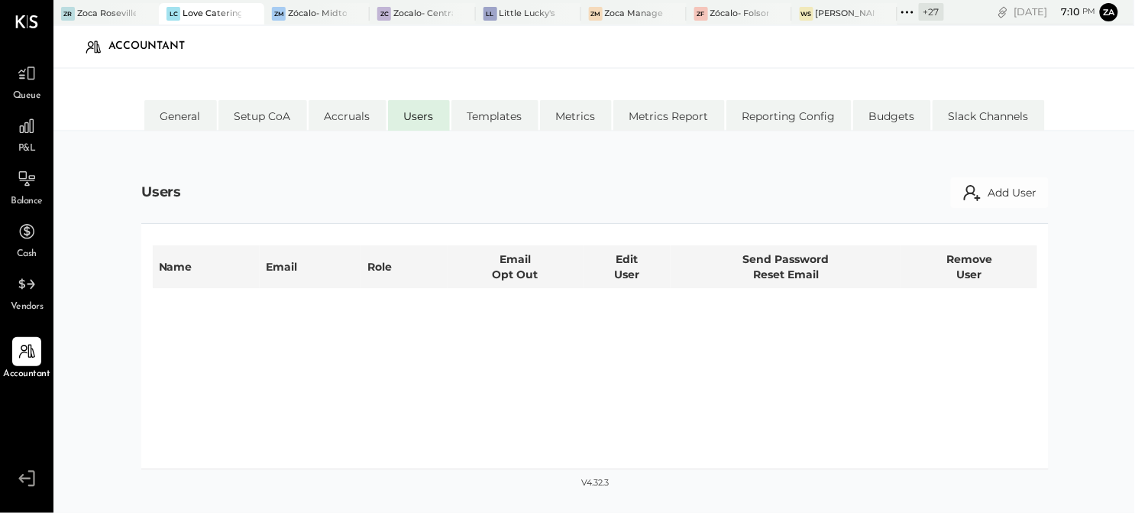
select select "**********"
select select "*****"
select select "**********"
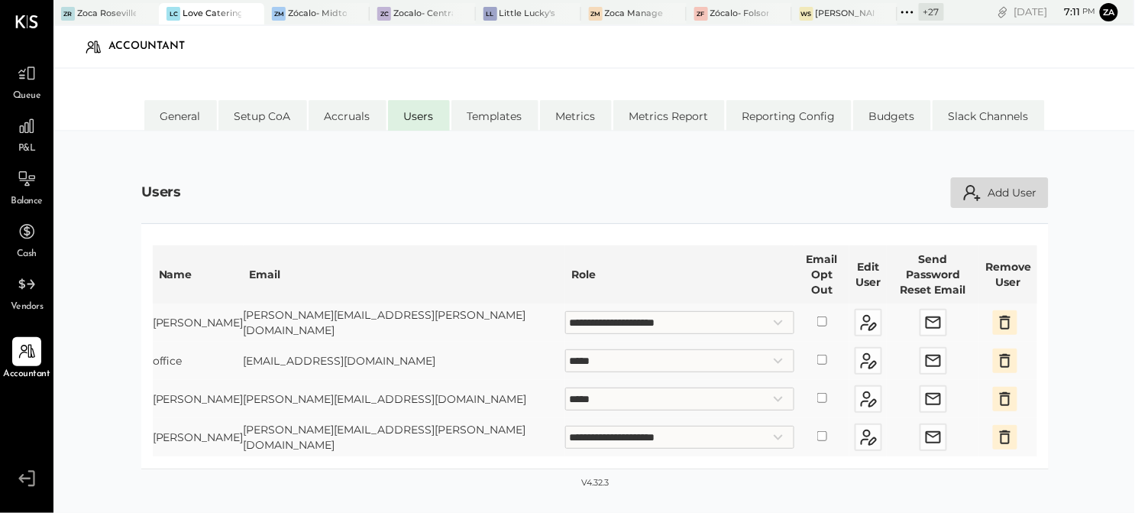
click at [1006, 189] on button "Add User" at bounding box center [1000, 192] width 98 height 31
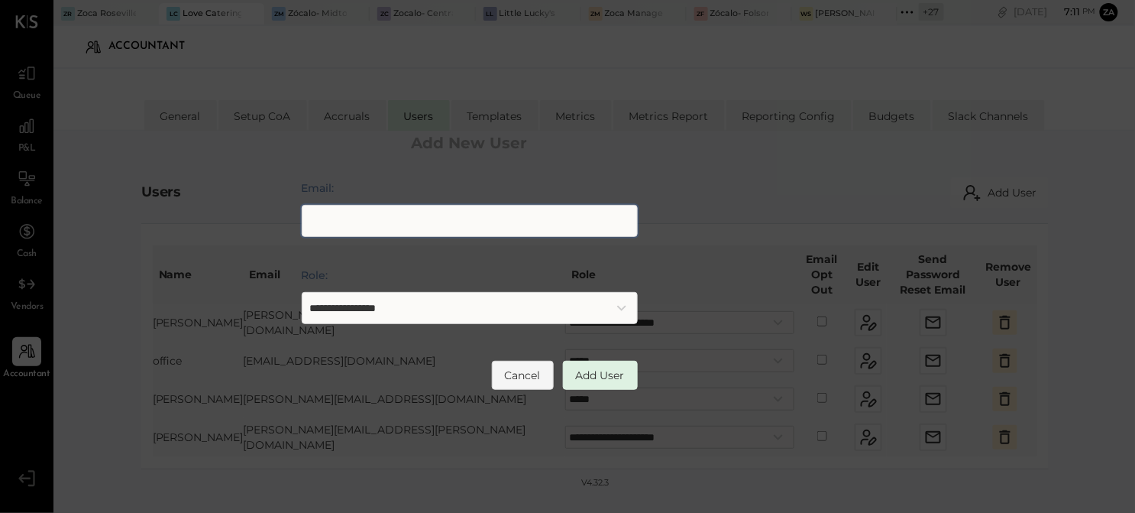
click at [347, 219] on input "Email:" at bounding box center [470, 221] width 336 height 32
type input "**********"
click at [471, 304] on select "**********" at bounding box center [470, 308] width 336 height 32
select select "**********"
click at [302, 292] on select "**********" at bounding box center [470, 308] width 336 height 32
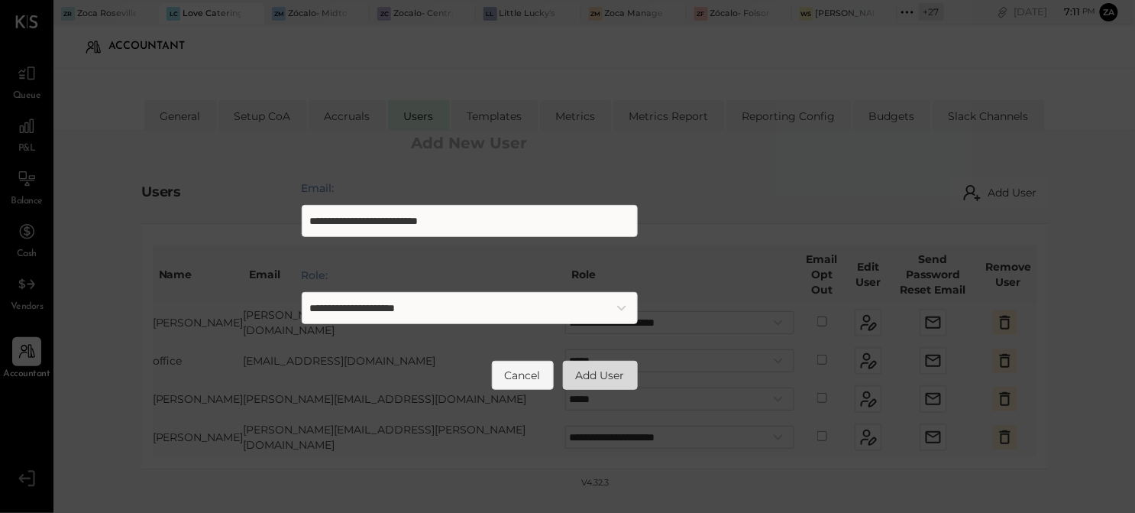
click at [598, 374] on button "Add User" at bounding box center [600, 375] width 75 height 29
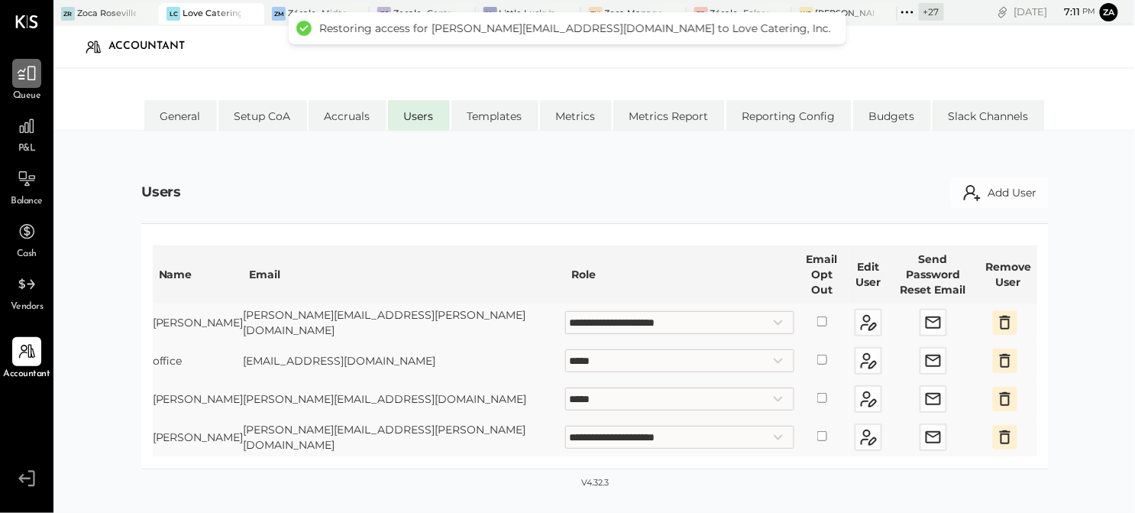
click at [19, 87] on div at bounding box center [26, 73] width 29 height 29
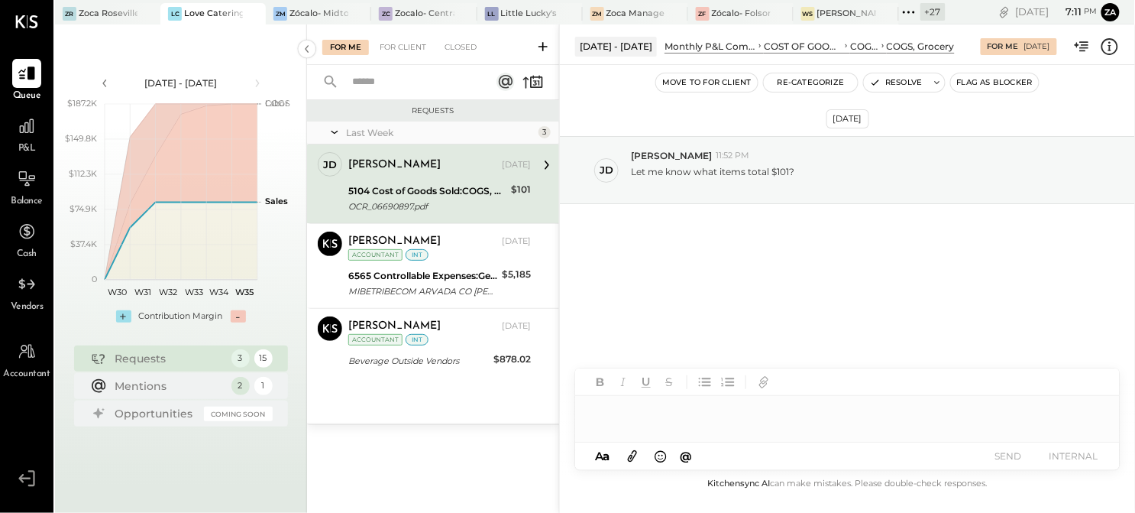
click at [429, 196] on div "5104 Cost of Goods Sold:COGS, Grocery" at bounding box center [427, 190] width 158 height 15
click at [402, 184] on div "5104 Cost of Goods Sold:COGS, Grocery" at bounding box center [427, 190] width 158 height 15
click at [655, 428] on div at bounding box center [847, 404] width 545 height 73
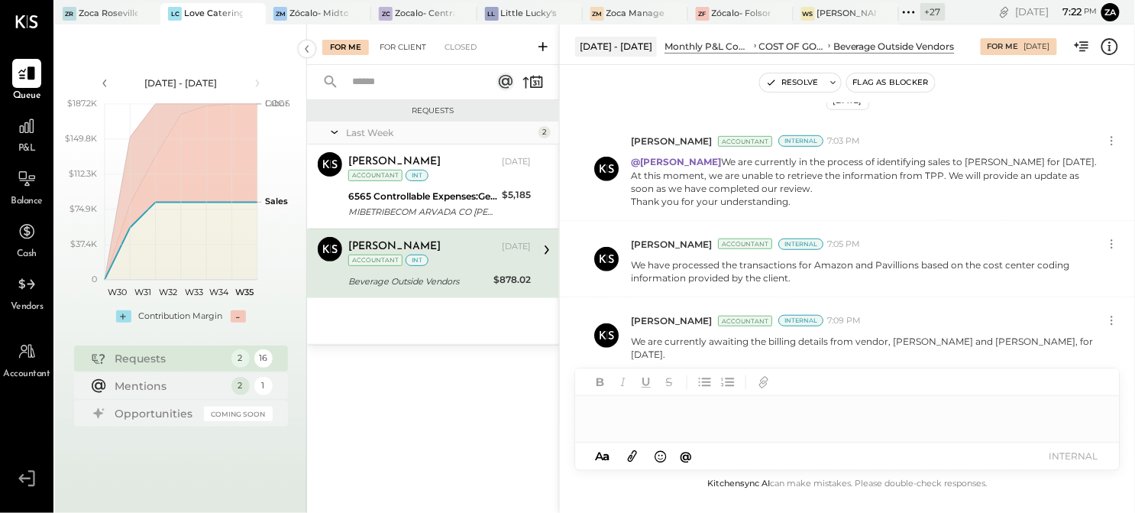
click at [408, 47] on div "For Client" at bounding box center [403, 47] width 62 height 15
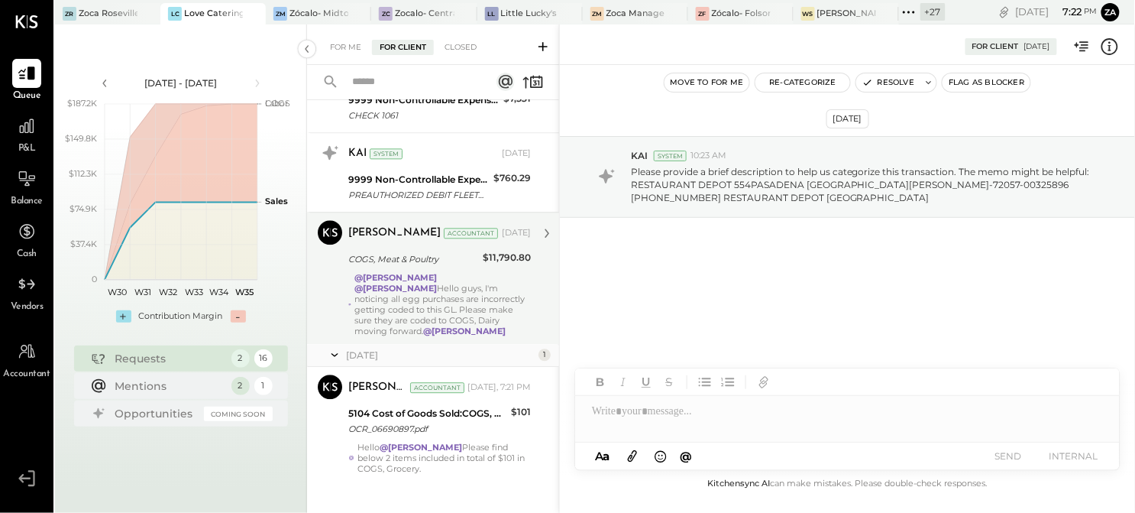
scroll to position [1066, 0]
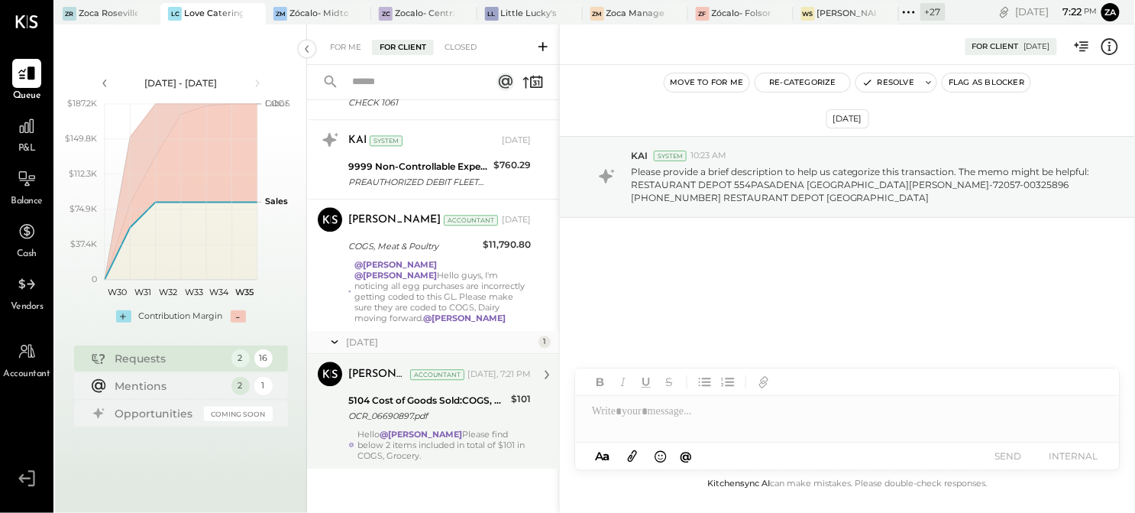
click at [432, 434] on strong "@[PERSON_NAME]" at bounding box center [421, 434] width 83 height 11
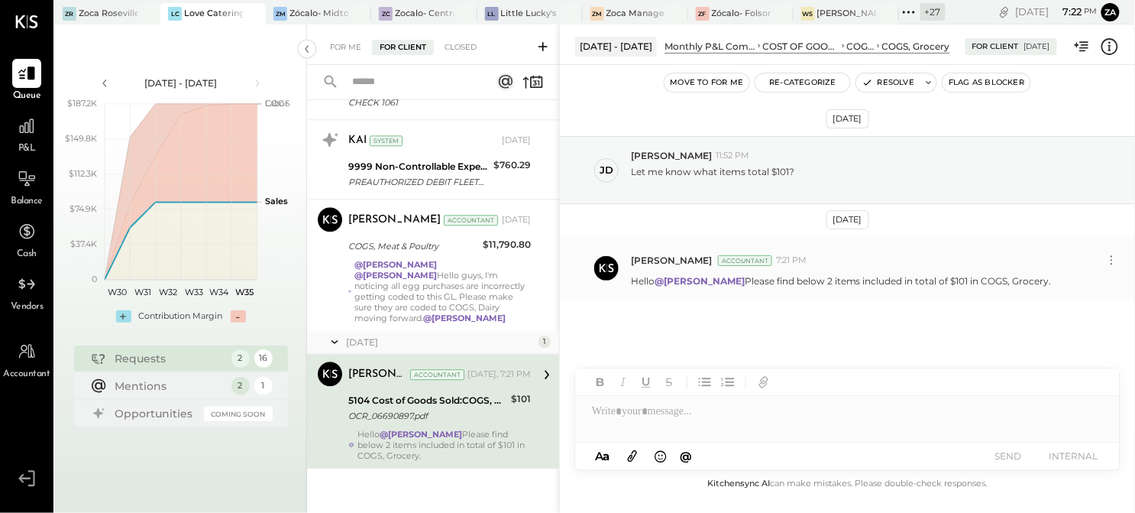
drag, startPoint x: 1050, startPoint y: 278, endPoint x: 634, endPoint y: 286, distance: 415.7
click at [634, 286] on div "Hello @[PERSON_NAME] Please find below 2 items included in total of $101 in COG…" at bounding box center [877, 279] width 492 height 16
copy p "Hello @[PERSON_NAME] Please find below 2 items included in total of $101 in COG…"
click at [637, 413] on div at bounding box center [847, 419] width 545 height 46
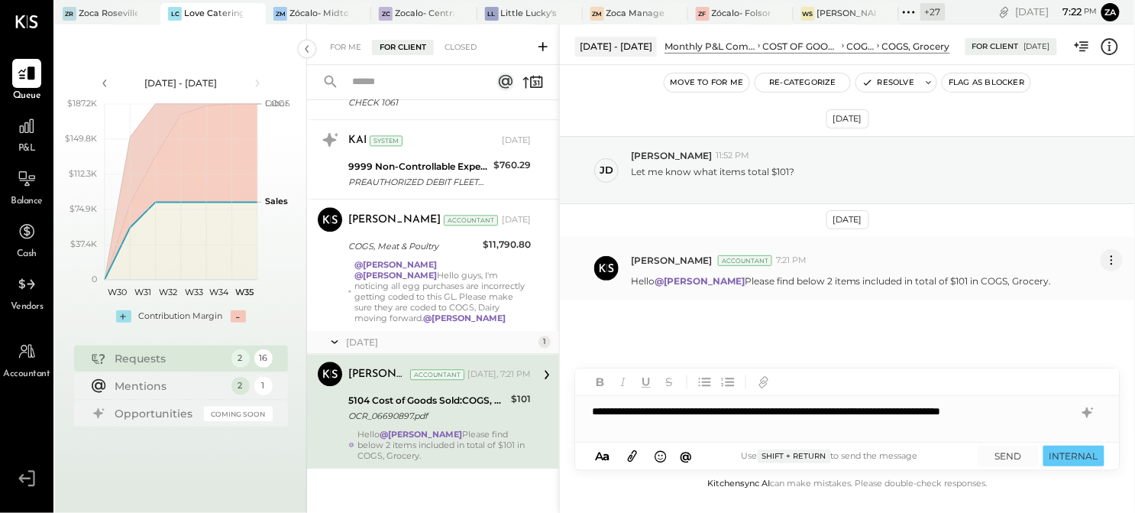
click at [1111, 263] on icon at bounding box center [1112, 260] width 16 height 16
click at [1077, 316] on button "Delete Message..." at bounding box center [1071, 311] width 103 height 25
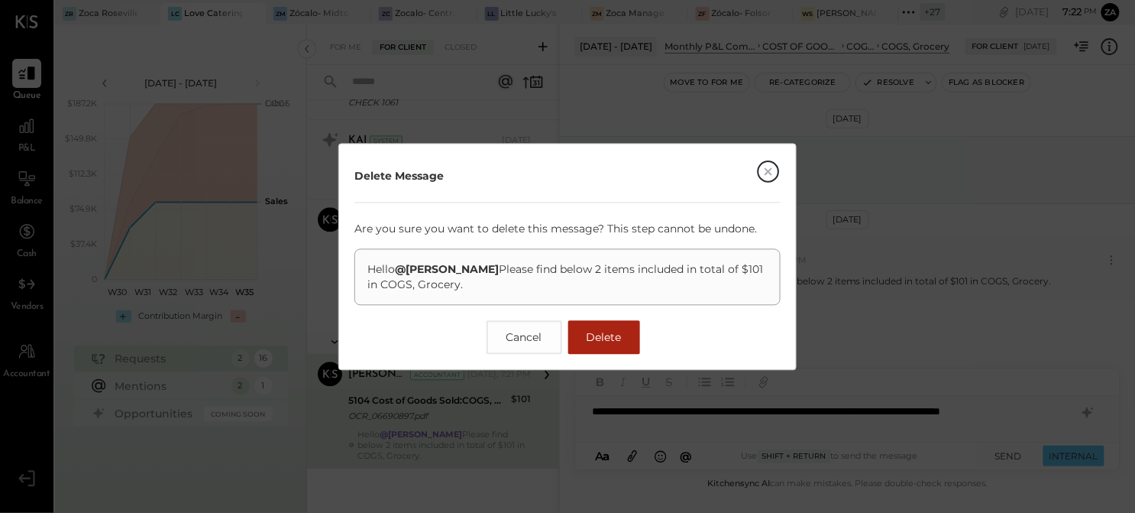
click at [623, 342] on button "Delete" at bounding box center [604, 337] width 72 height 34
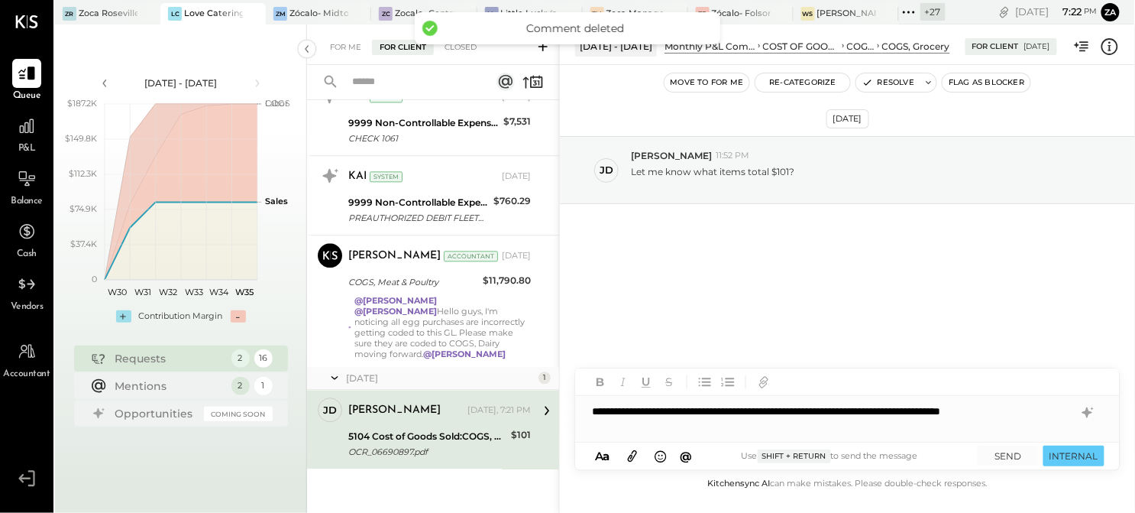
scroll to position [1030, 0]
click at [1072, 416] on div "**********" at bounding box center [847, 411] width 545 height 31
click at [708, 411] on div "**********" at bounding box center [847, 411] width 545 height 31
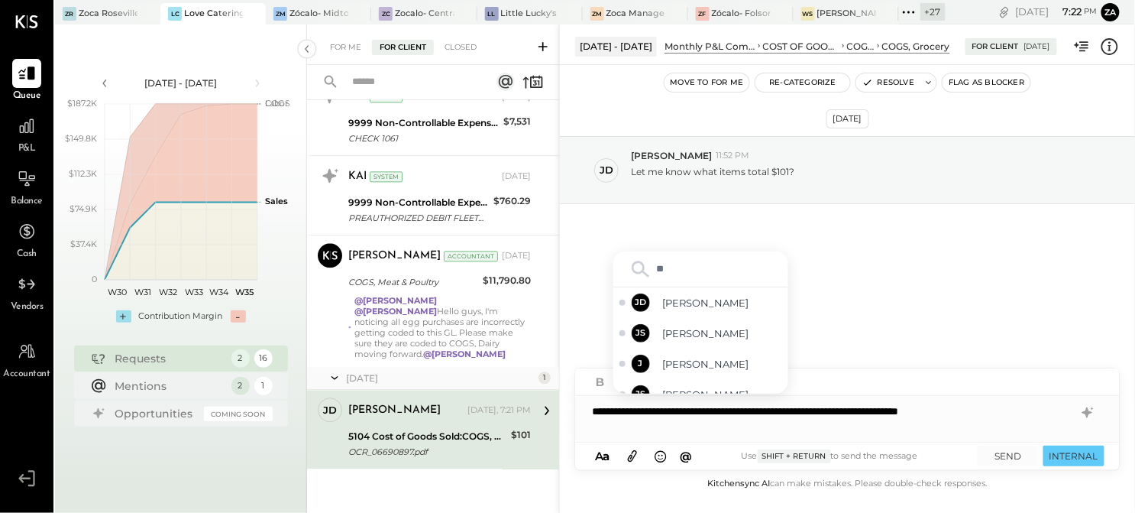
type input "*"
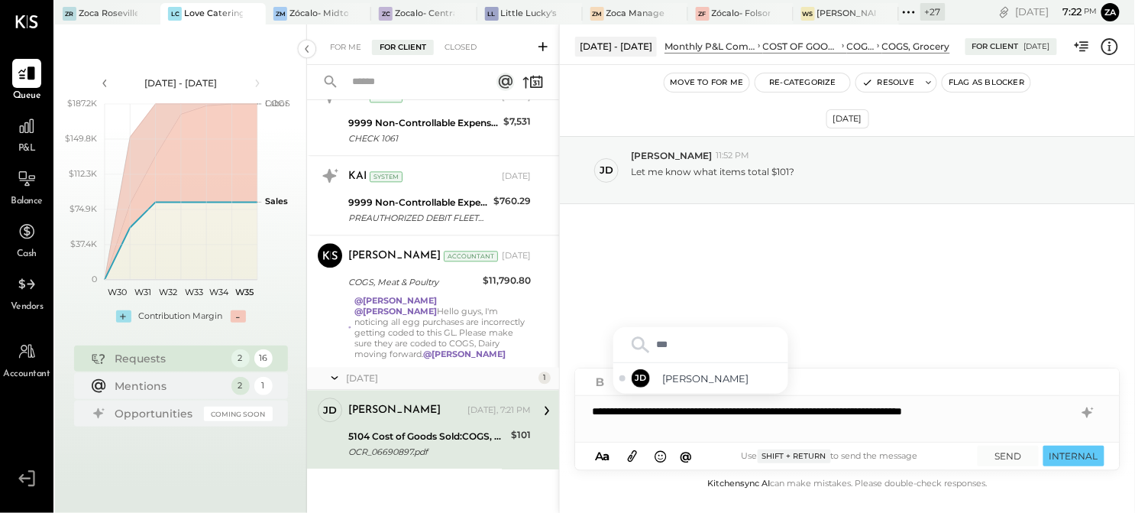
type input "****"
click at [647, 423] on div "**********" at bounding box center [847, 419] width 545 height 46
click at [647, 425] on div "**********" at bounding box center [847, 419] width 545 height 46
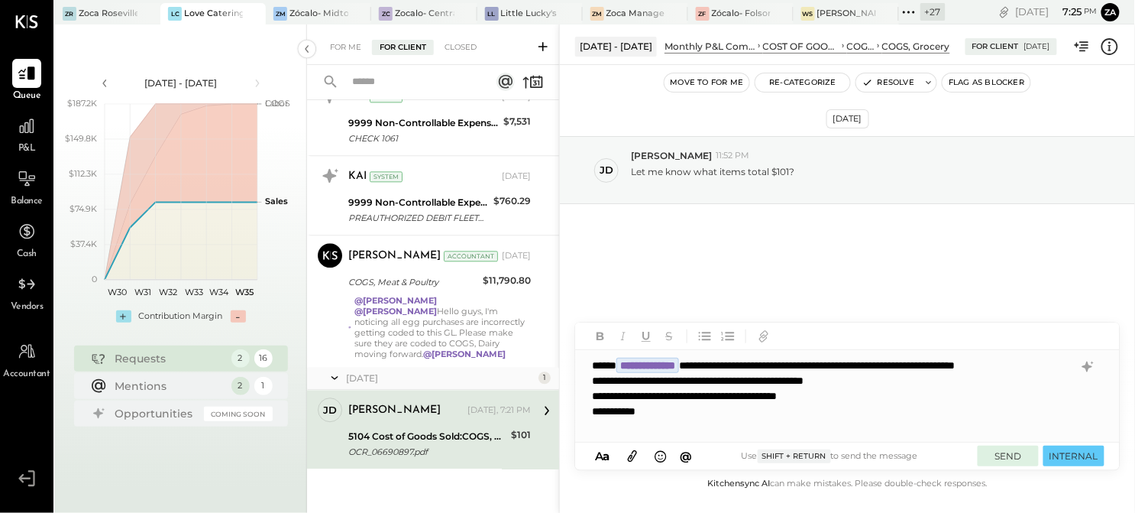
click at [1011, 458] on button "SEND" at bounding box center [1008, 455] width 61 height 21
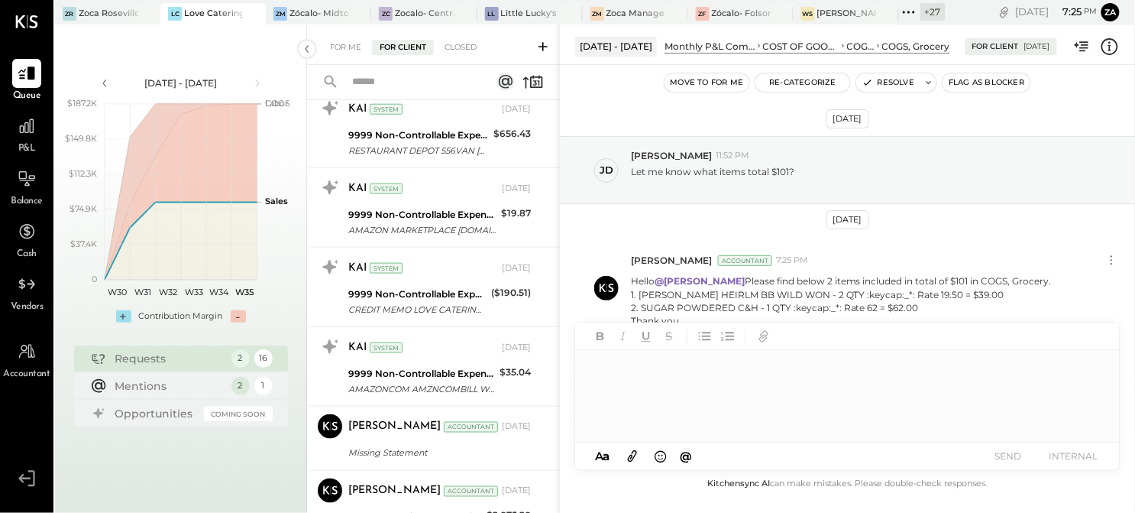
scroll to position [440, 0]
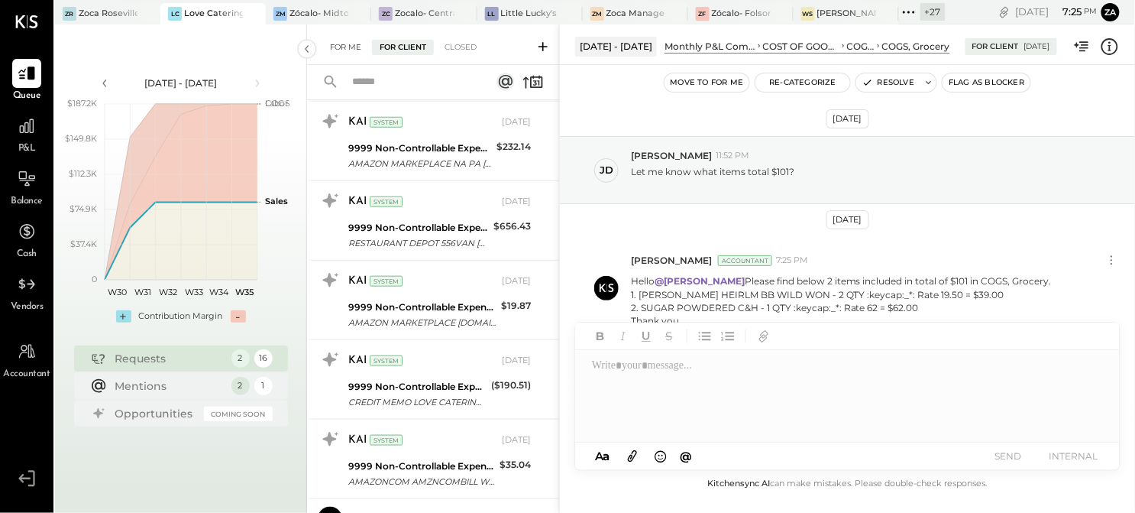
click at [348, 44] on div "For Me" at bounding box center [345, 47] width 47 height 15
